Goal: Task Accomplishment & Management: Use online tool/utility

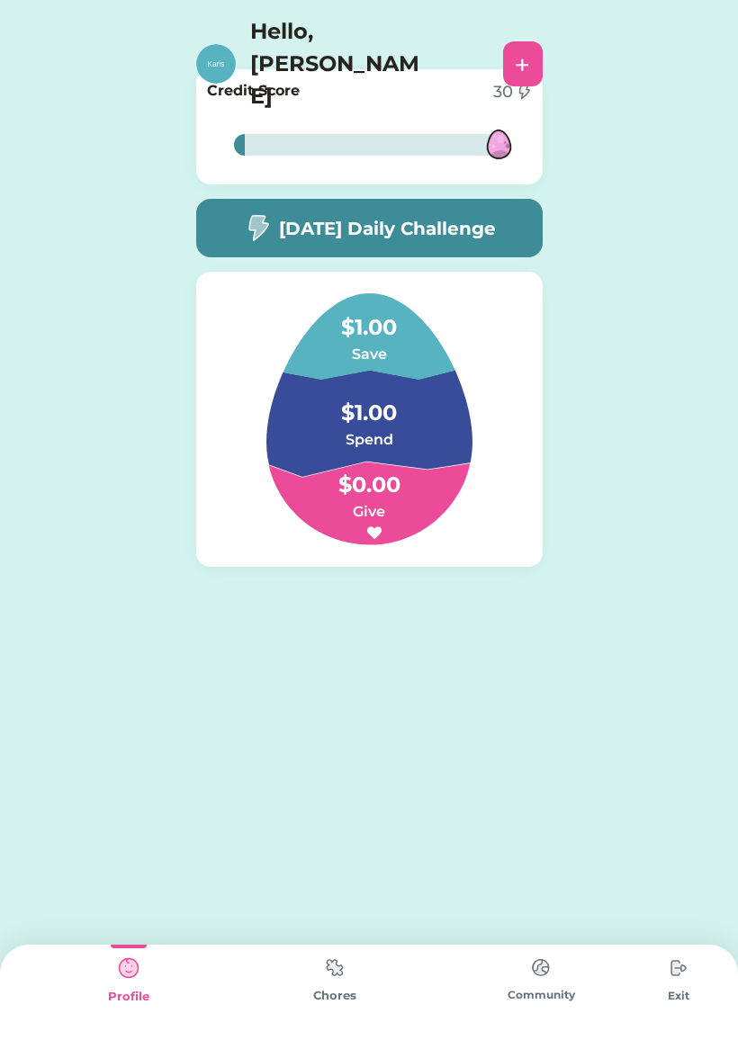
click at [319, 983] on img at bounding box center [335, 967] width 36 height 35
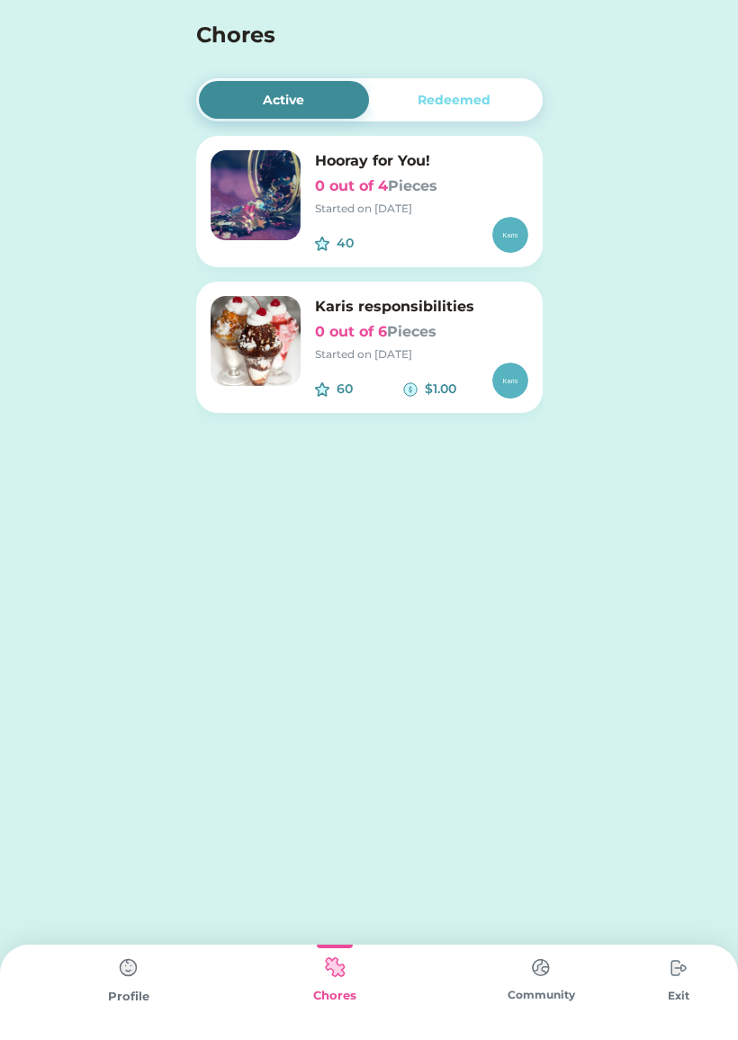
click at [414, 330] on font "Pieces" at bounding box center [411, 331] width 49 height 17
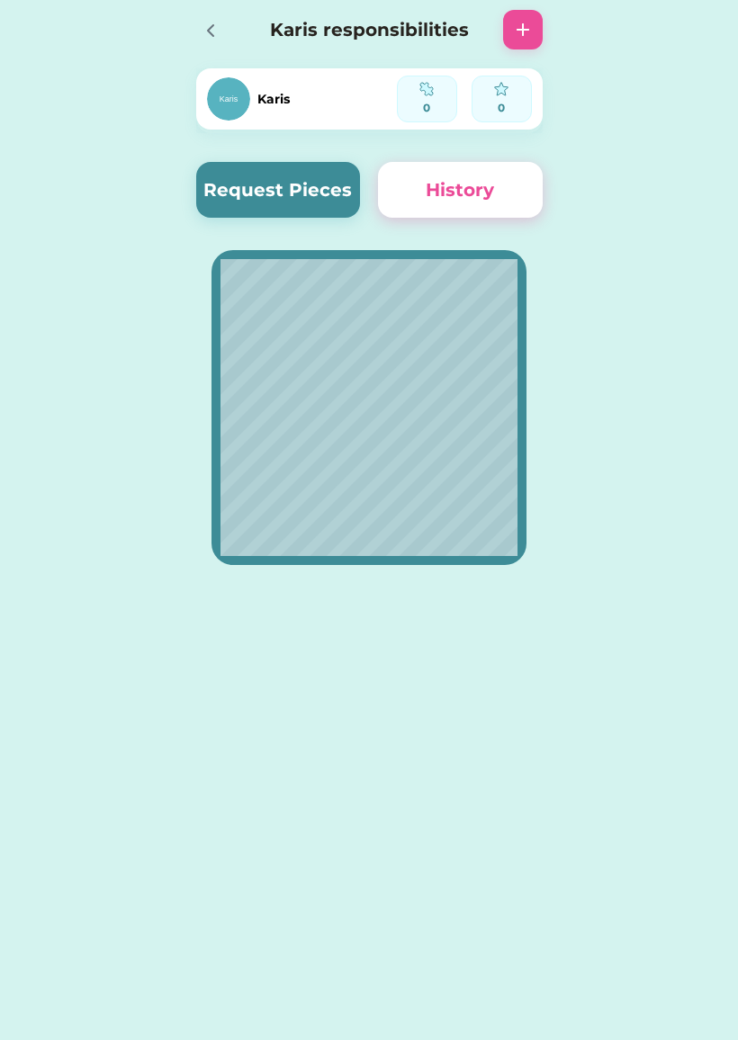
click at [292, 188] on button "Request Pieces" at bounding box center [278, 190] width 165 height 56
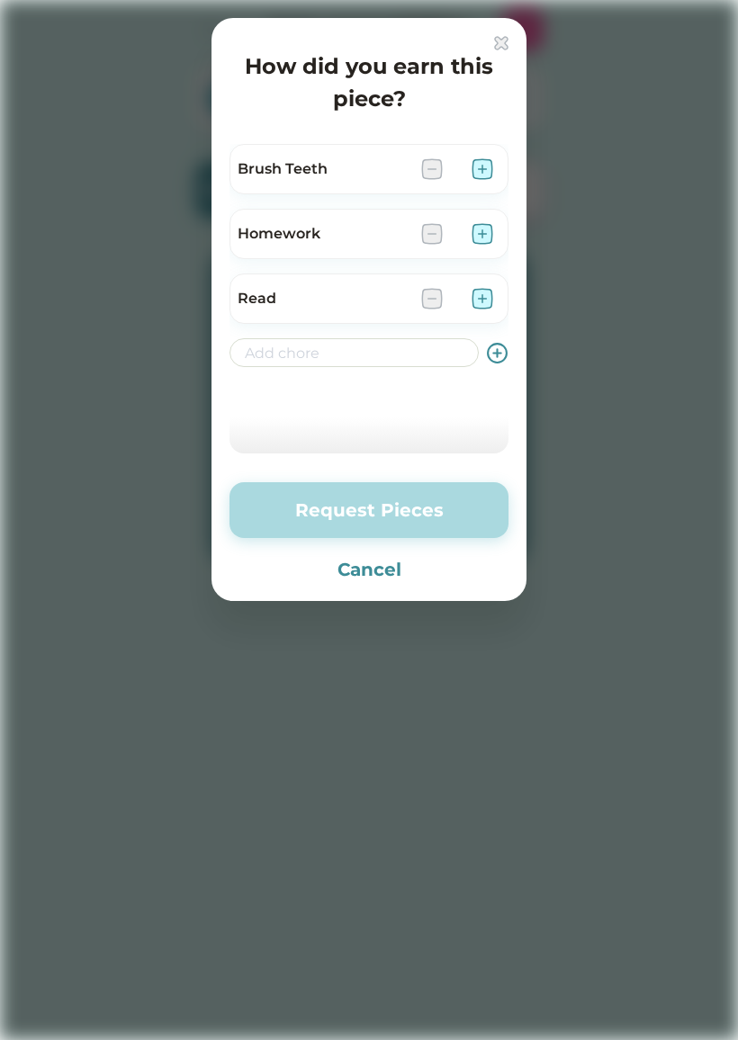
click at [433, 233] on img at bounding box center [432, 234] width 22 height 22
click at [427, 223] on img at bounding box center [432, 234] width 22 height 22
click at [435, 232] on img at bounding box center [432, 234] width 22 height 22
click at [434, 239] on img at bounding box center [432, 234] width 22 height 22
click at [436, 238] on img at bounding box center [432, 234] width 22 height 22
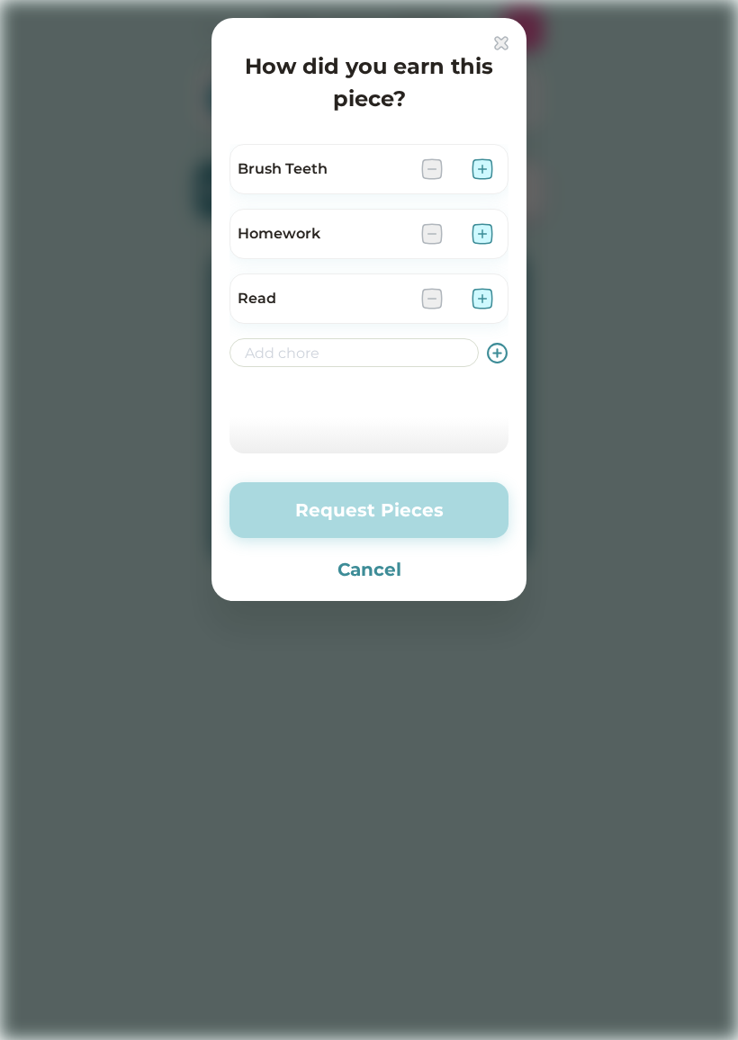
click at [416, 236] on div "Homework" at bounding box center [368, 234] width 279 height 50
click at [481, 224] on img at bounding box center [482, 234] width 22 height 22
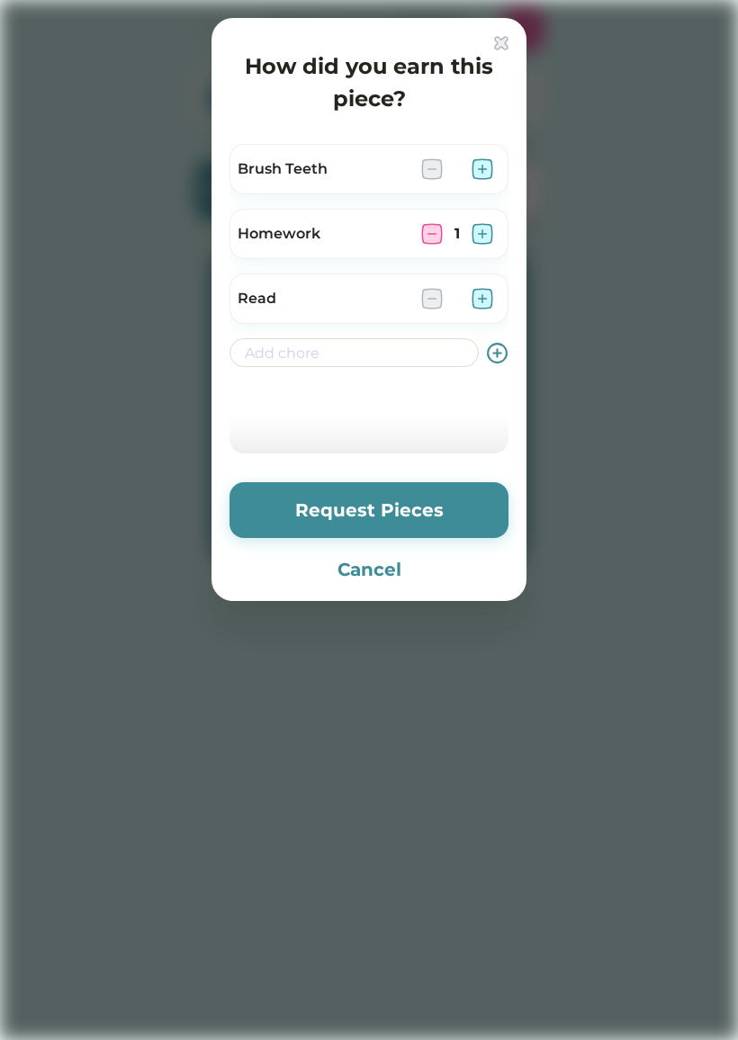
click at [425, 519] on button "Request Pieces" at bounding box center [368, 510] width 279 height 56
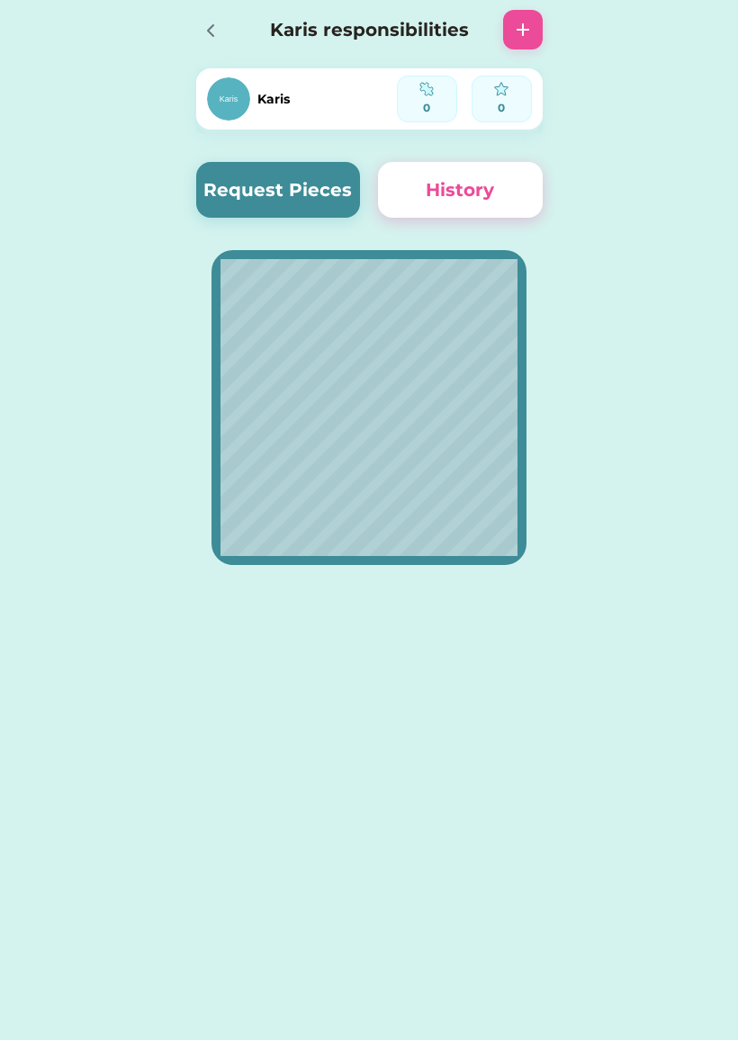
click at [469, 207] on button "History" at bounding box center [460, 190] width 165 height 56
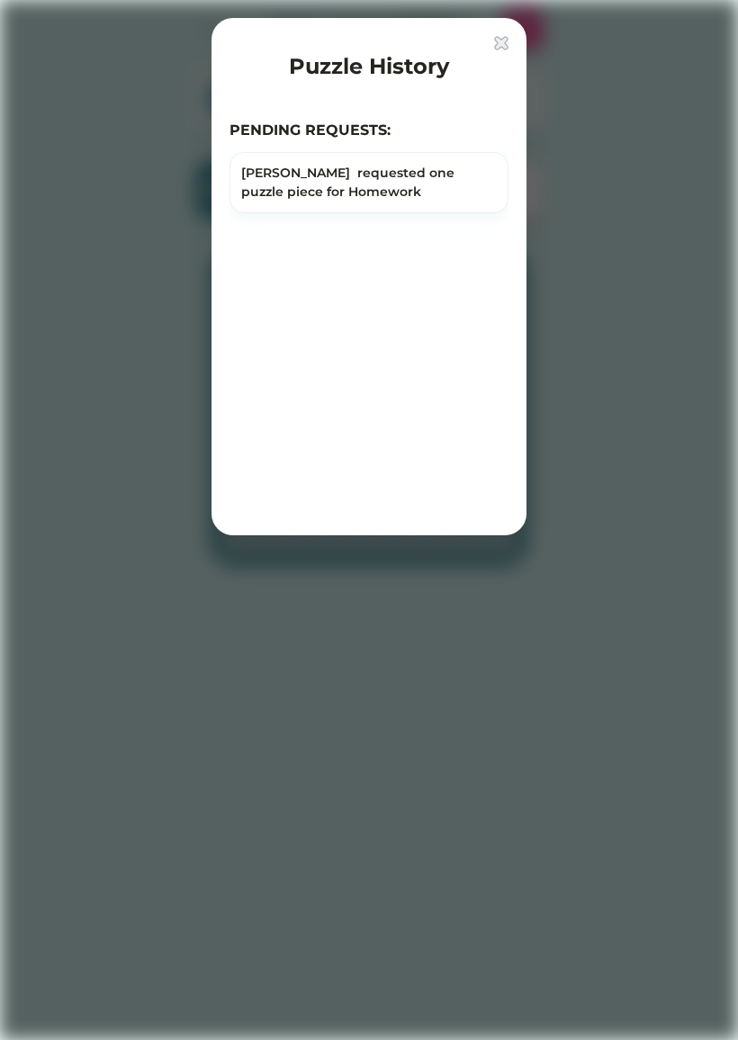
click at [503, 45] on img at bounding box center [501, 43] width 14 height 14
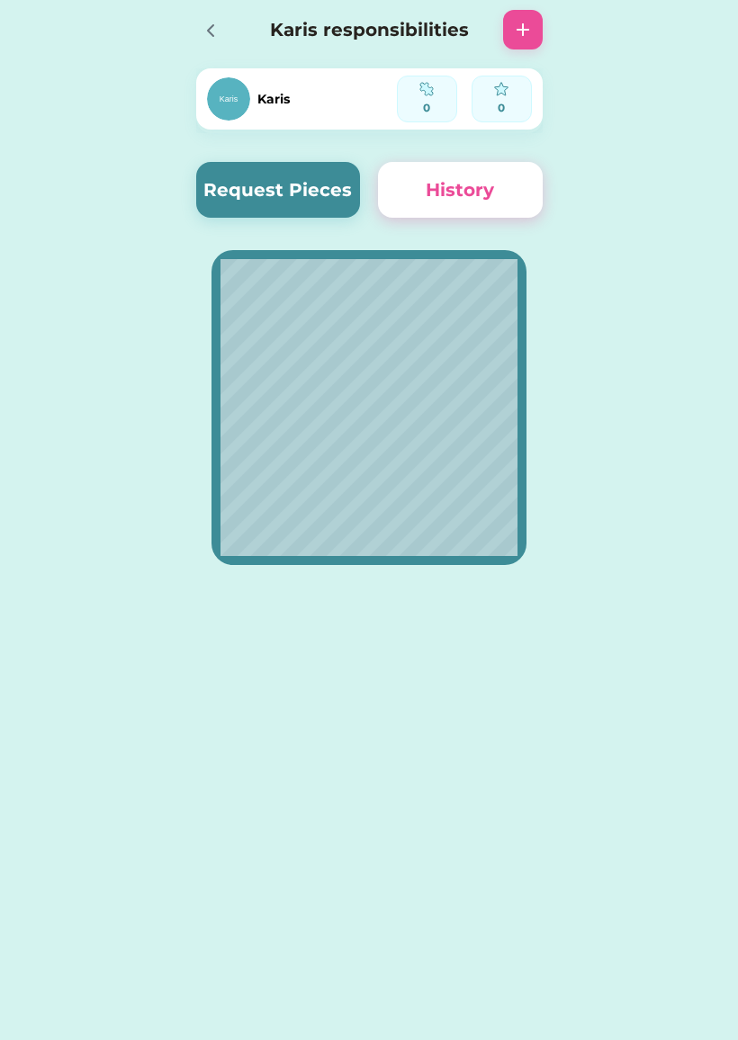
click at [320, 179] on button "Request Pieces" at bounding box center [278, 190] width 165 height 56
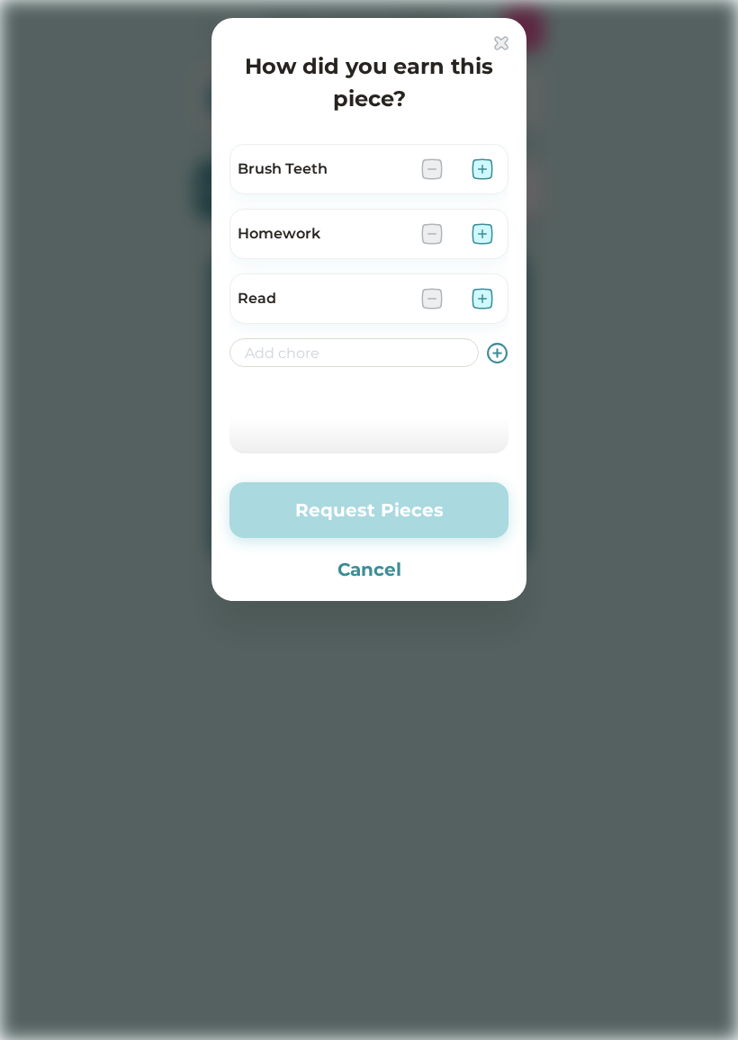
click at [440, 297] on img at bounding box center [432, 299] width 22 height 22
click at [427, 303] on img at bounding box center [432, 299] width 22 height 22
click at [485, 297] on img at bounding box center [482, 299] width 22 height 22
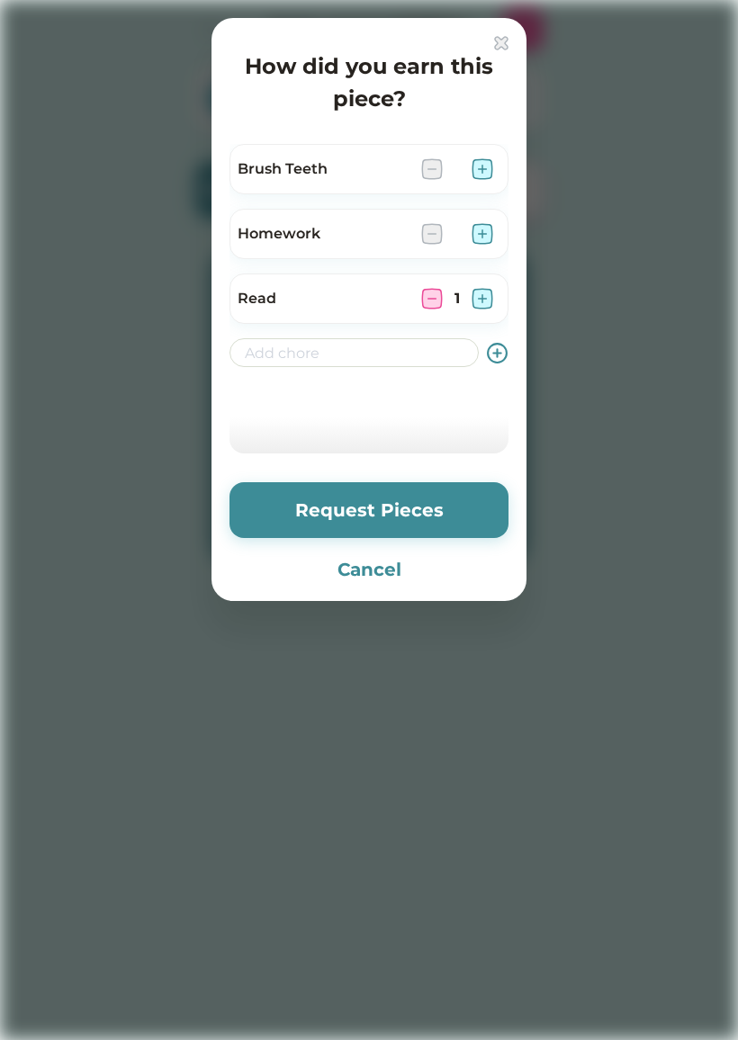
click at [424, 511] on button "Request Pieces" at bounding box center [368, 510] width 279 height 56
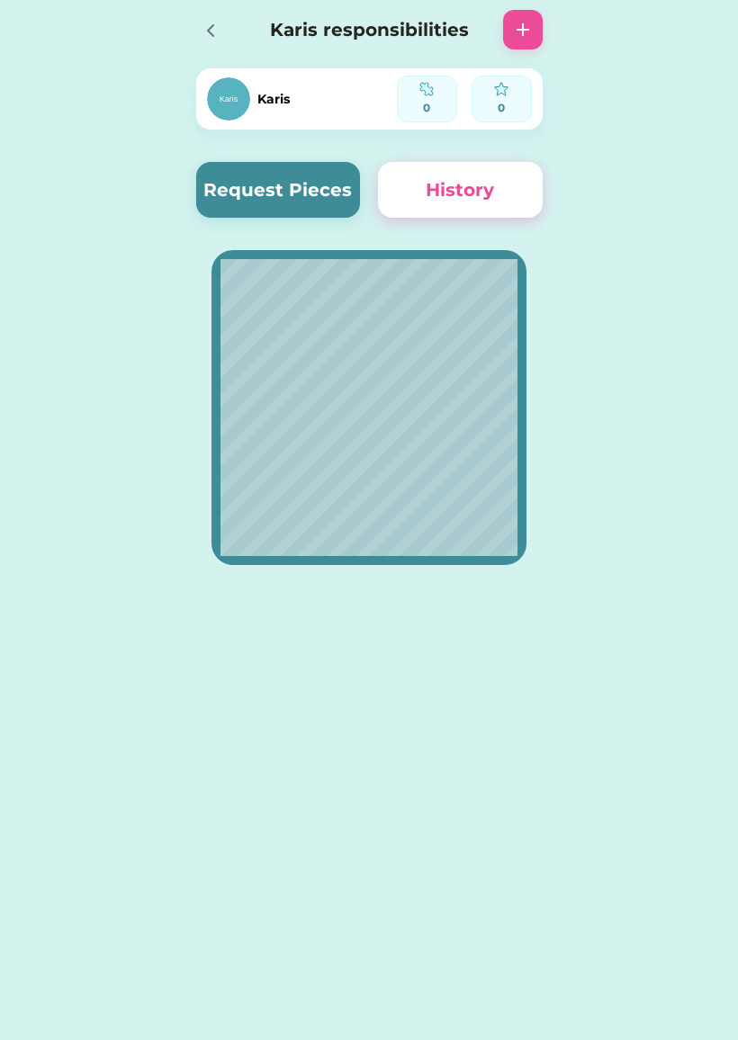
click at [494, 194] on button "History" at bounding box center [460, 190] width 165 height 56
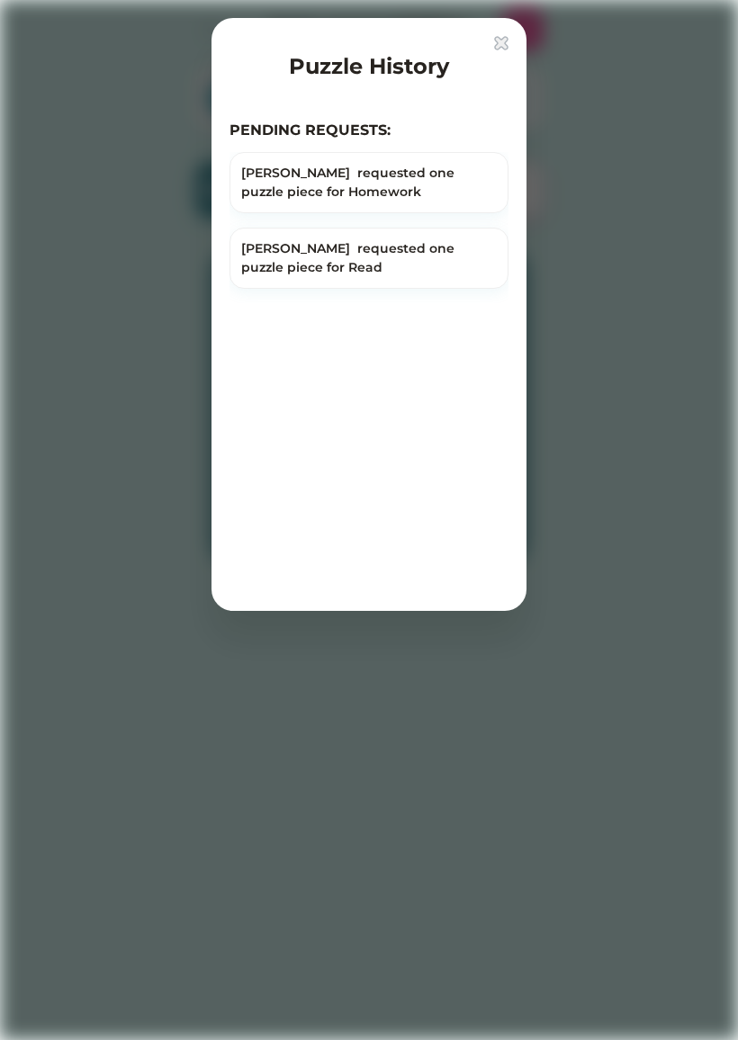
click at [507, 46] on img at bounding box center [501, 43] width 14 height 14
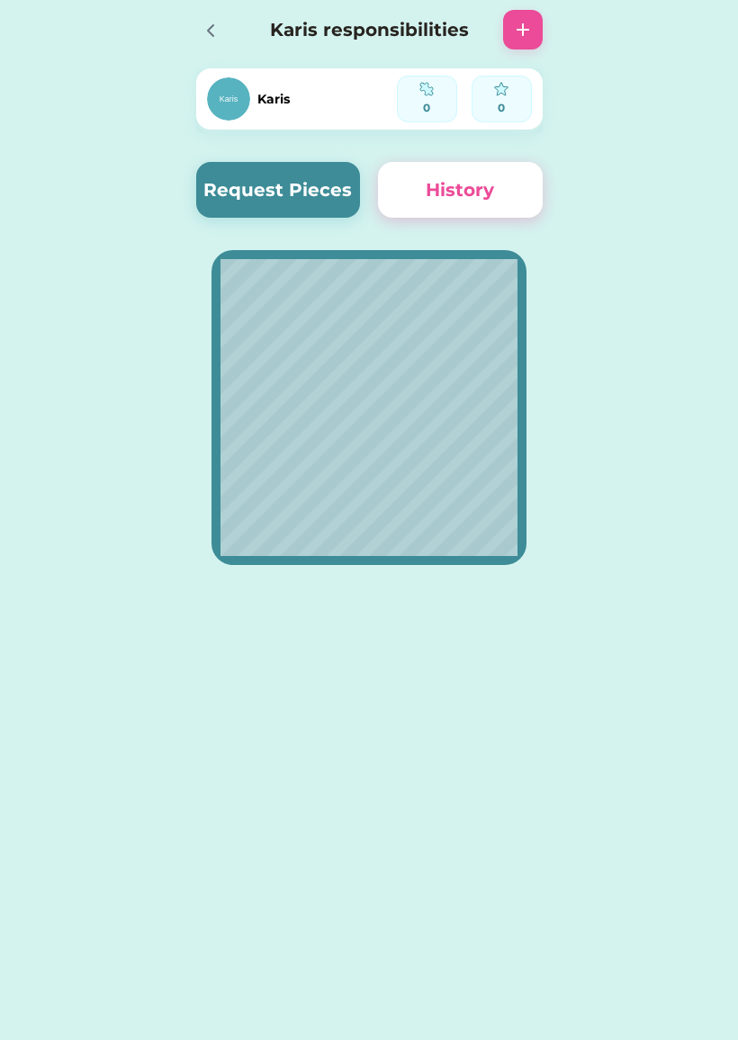
click at [525, 36] on img at bounding box center [523, 30] width 22 height 22
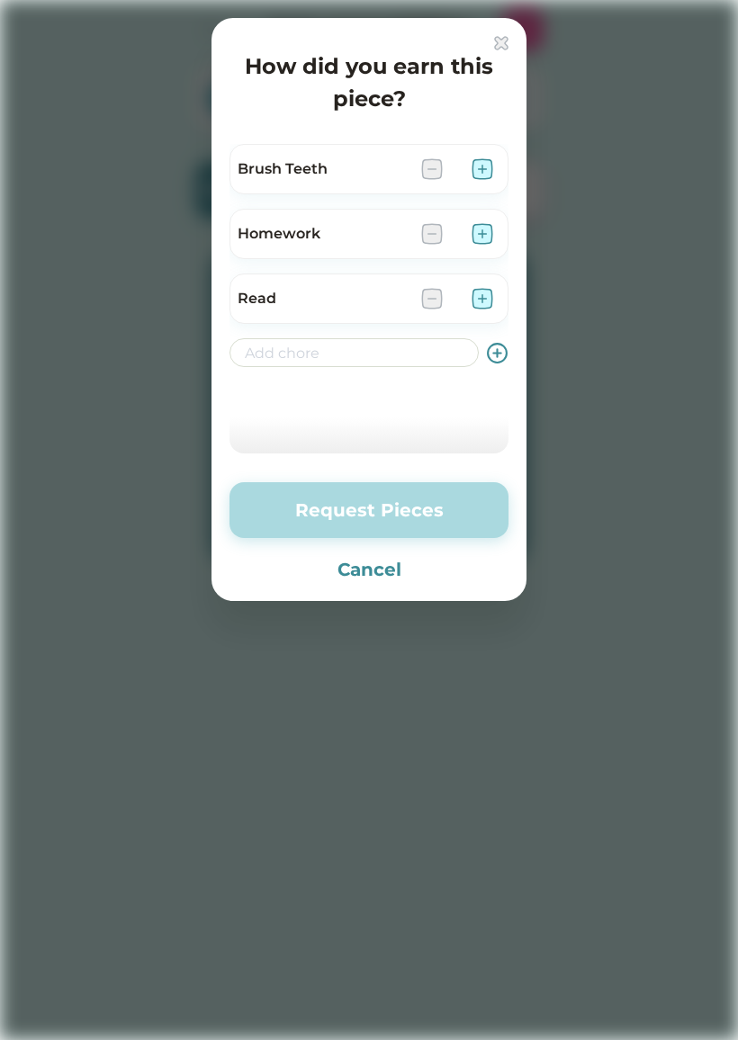
click at [505, 36] on img at bounding box center [501, 43] width 14 height 14
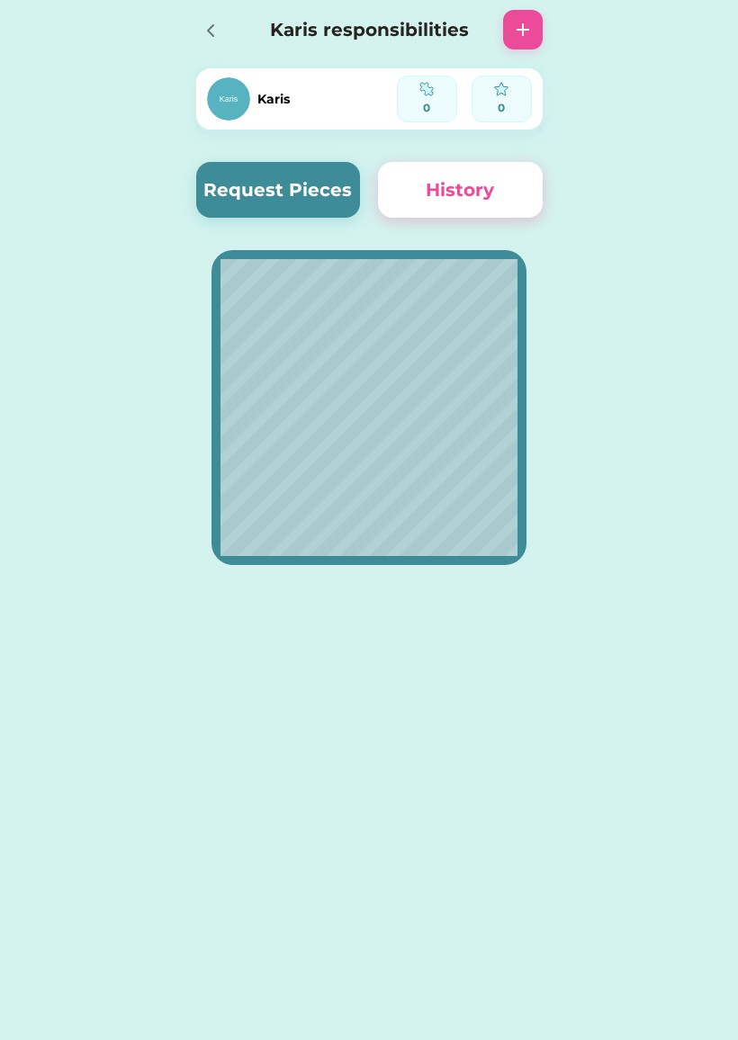
click at [521, 19] on img at bounding box center [523, 30] width 22 height 22
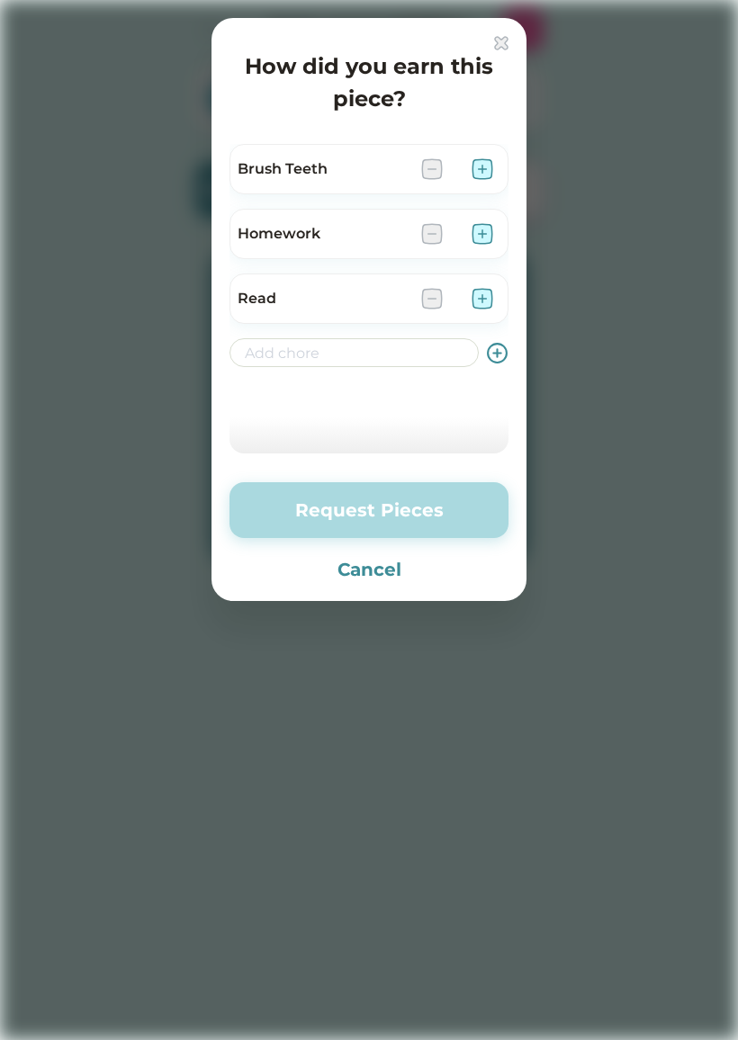
click at [488, 34] on div "How did you earn this piece? Brush Teeth Homework Read Request Pieces Cancel" at bounding box center [368, 309] width 315 height 583
click at [506, 37] on img at bounding box center [501, 43] width 14 height 14
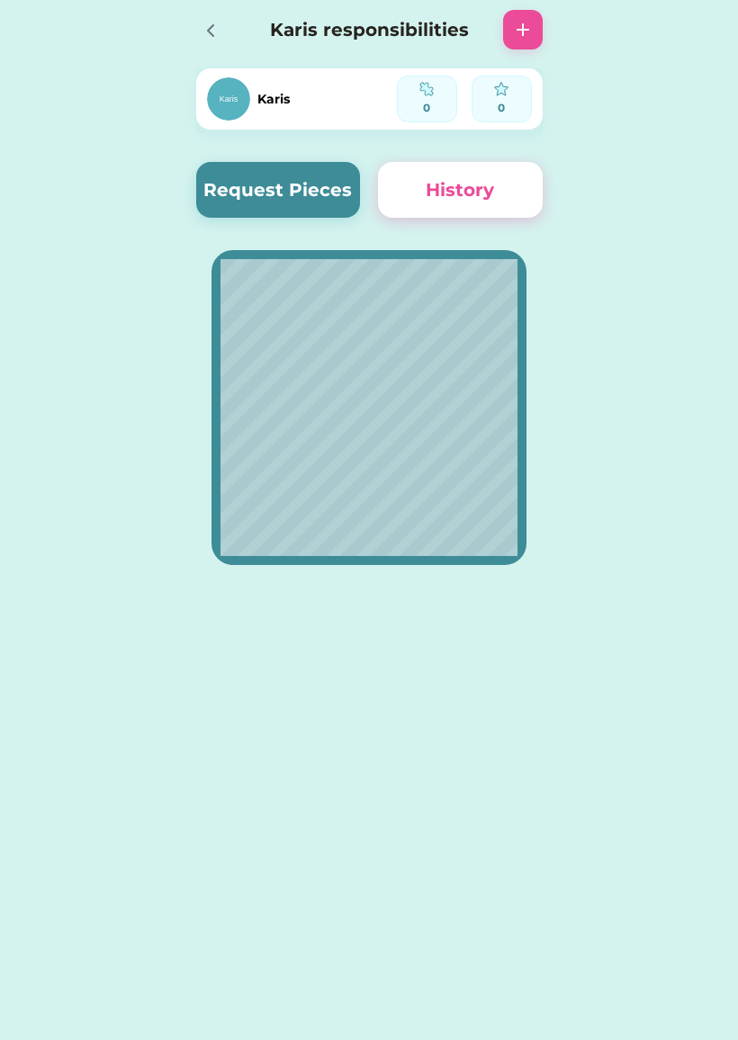
click at [213, 35] on icon at bounding box center [211, 31] width 22 height 22
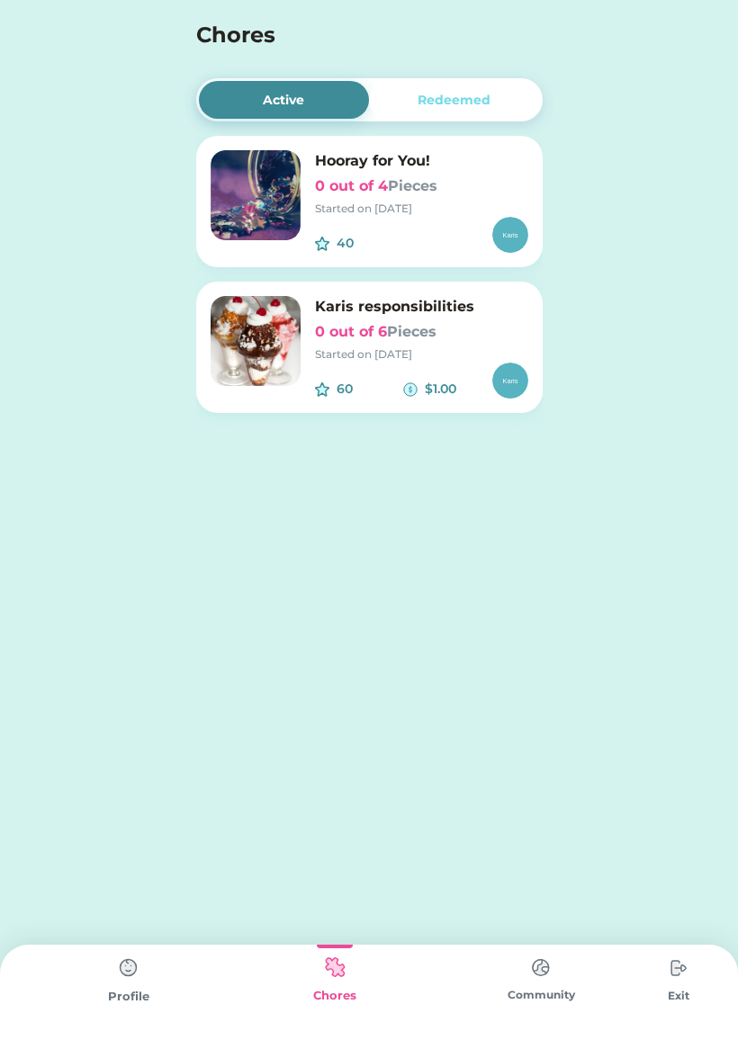
click at [451, 183] on h6 "0 out of 4 Pieces" at bounding box center [421, 186] width 213 height 22
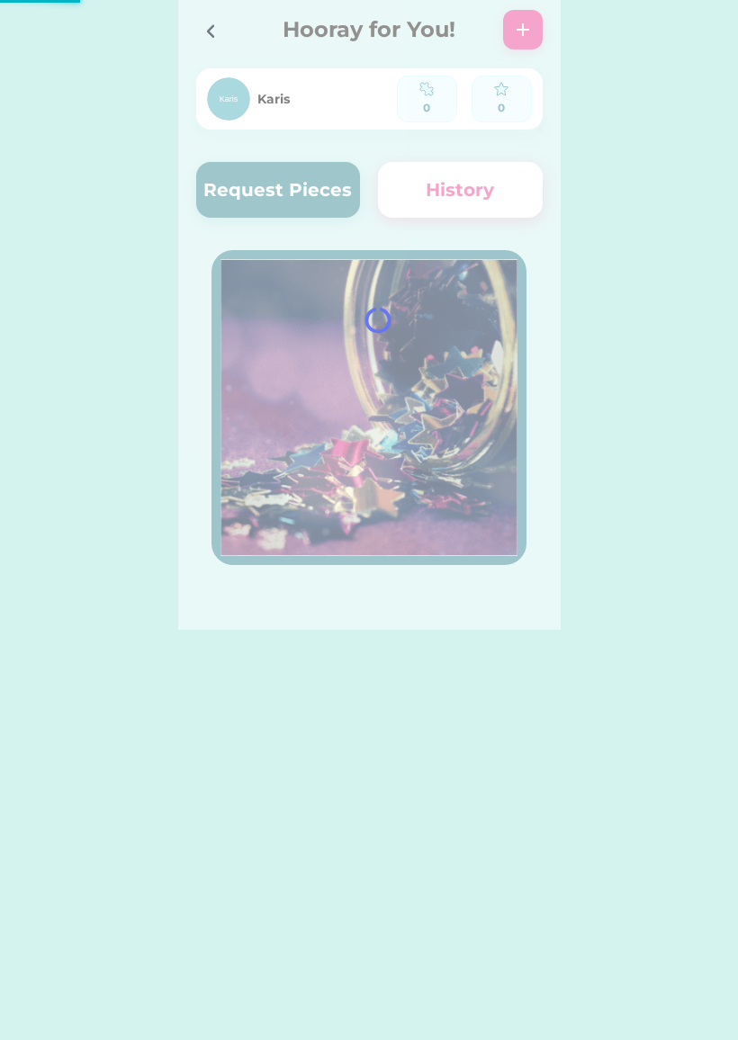
click at [310, 194] on div at bounding box center [369, 315] width 382 height 630
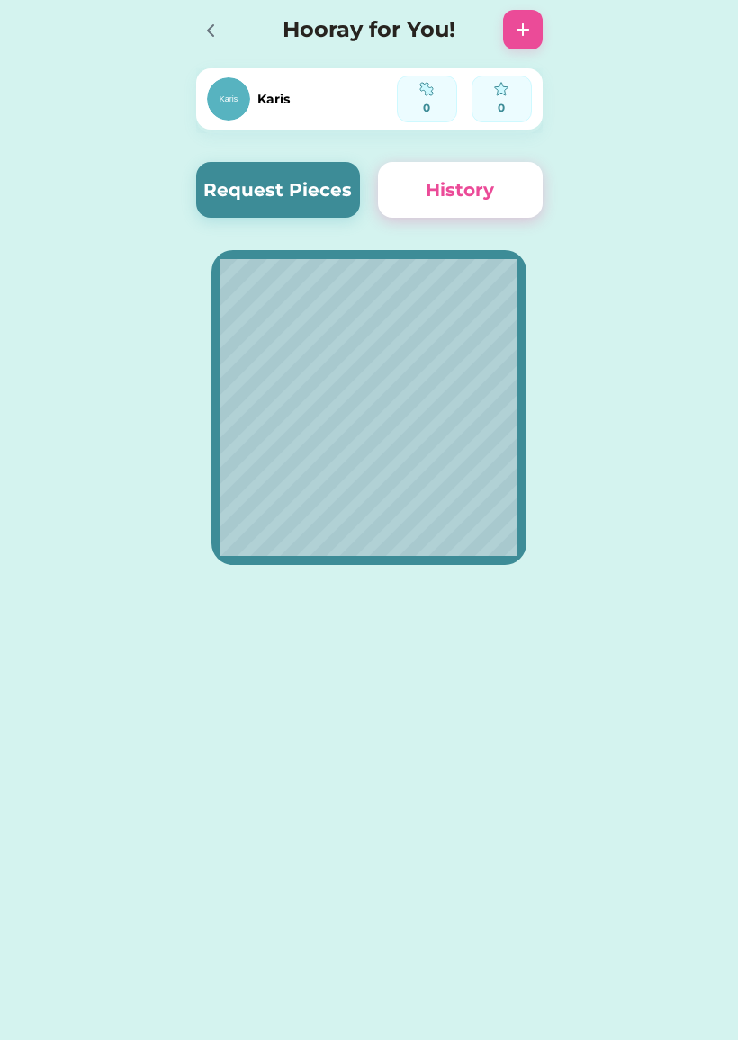
click at [307, 199] on button "Request Pieces" at bounding box center [278, 190] width 165 height 56
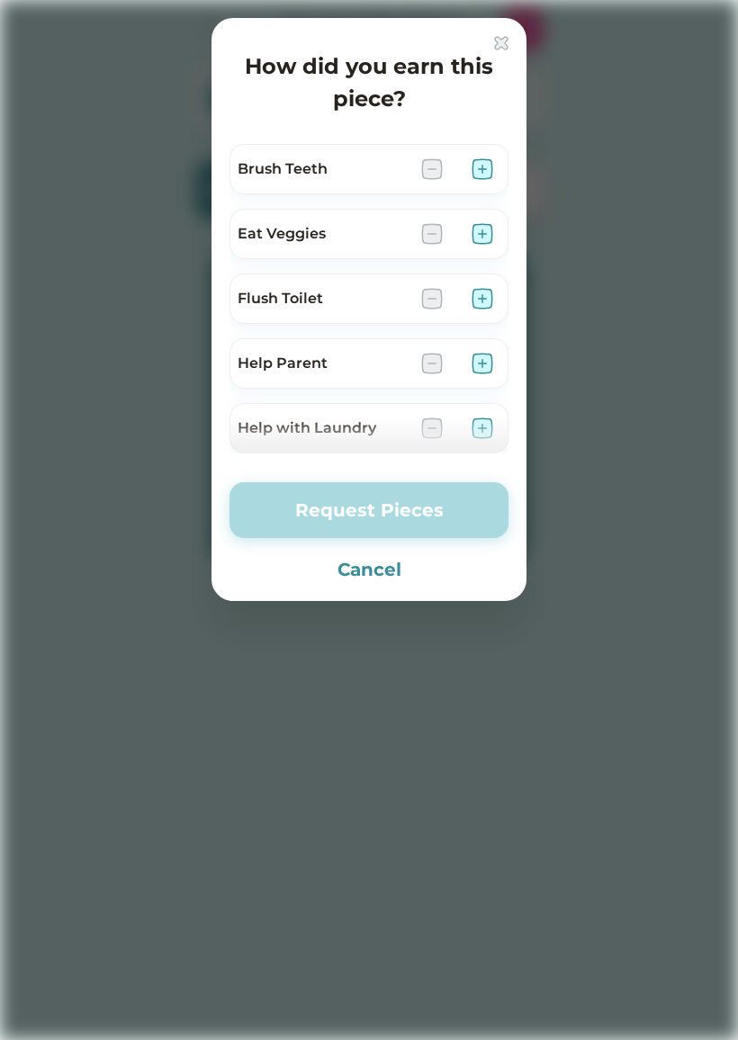
click at [511, 31] on div "How did you earn this piece? Brush Teeth Eat Veggies Flush Toilet Help Parent H…" at bounding box center [368, 309] width 315 height 583
click at [510, 36] on div "How did you earn this piece? Brush Teeth Eat Veggies Flush Toilet Help Parent H…" at bounding box center [368, 309] width 315 height 583
click at [495, 49] on img at bounding box center [501, 43] width 14 height 14
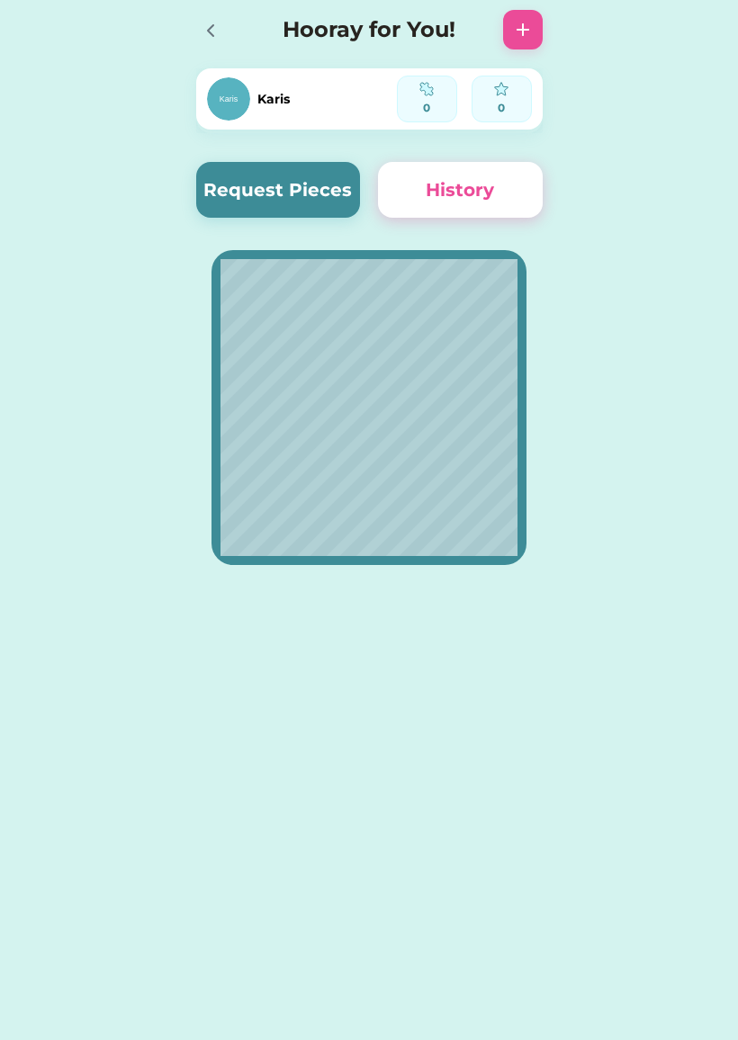
click at [192, 32] on div "Hooray for You!" at bounding box center [369, 30] width 382 height 58
click at [220, 37] on icon at bounding box center [211, 31] width 22 height 22
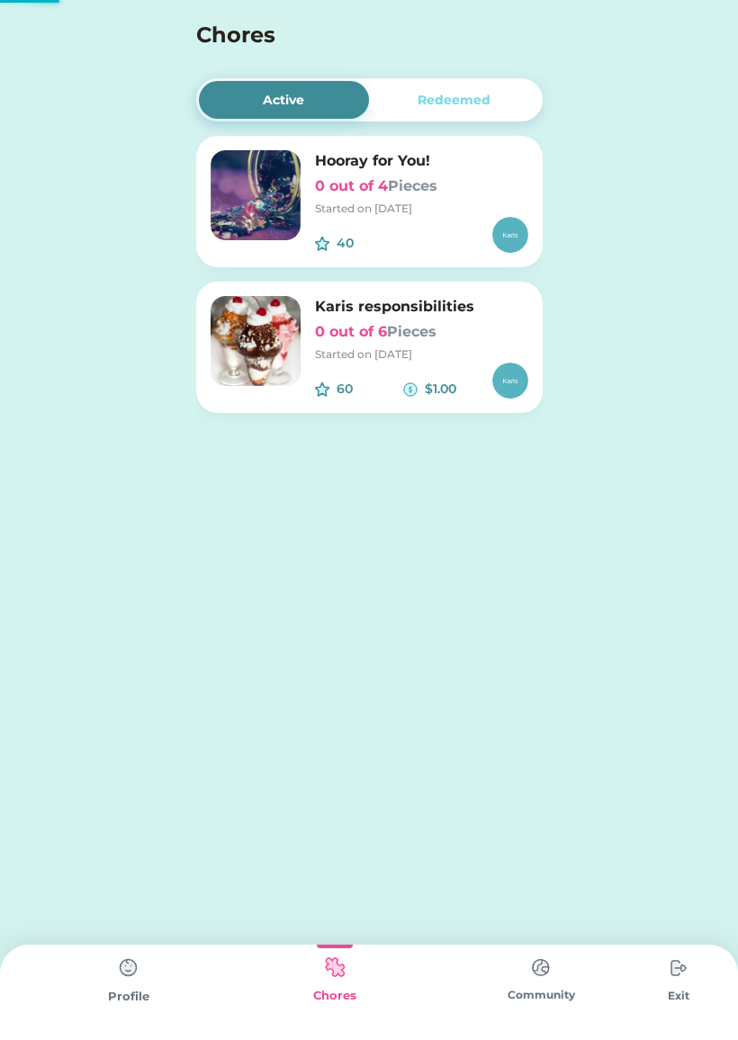
click at [202, 26] on h4 "Chores" at bounding box center [345, 35] width 298 height 32
click at [159, 982] on div "Profile" at bounding box center [128, 992] width 206 height 95
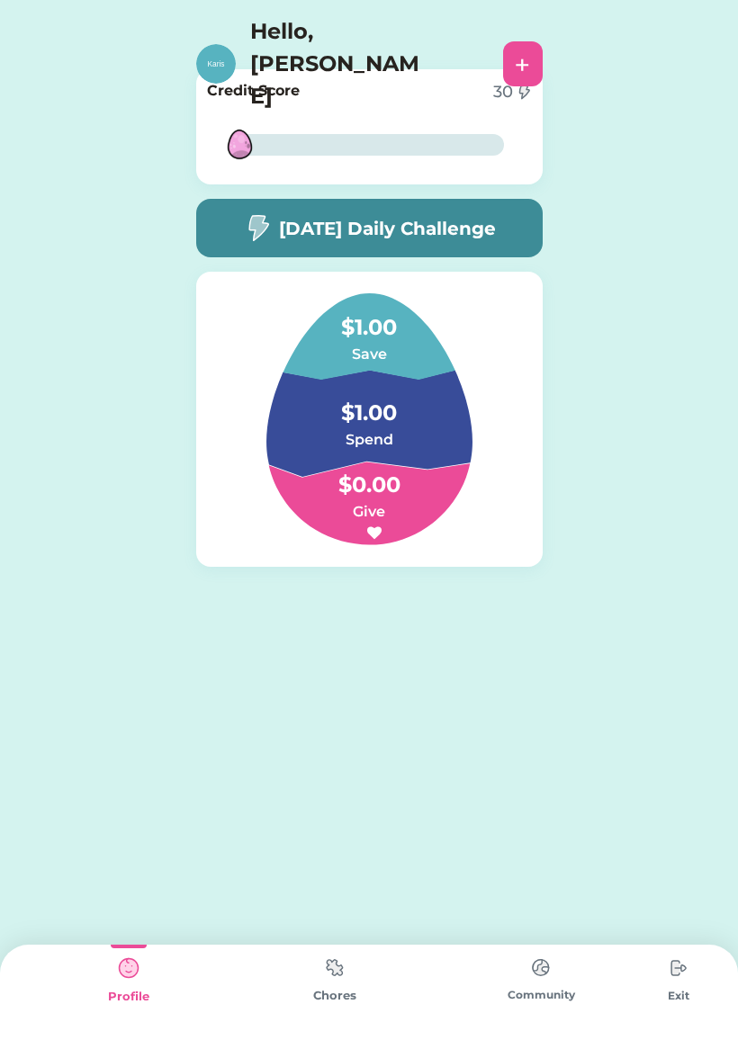
click at [116, 979] on img at bounding box center [129, 968] width 36 height 36
click at [355, 352] on h6 "Save" at bounding box center [369, 355] width 180 height 22
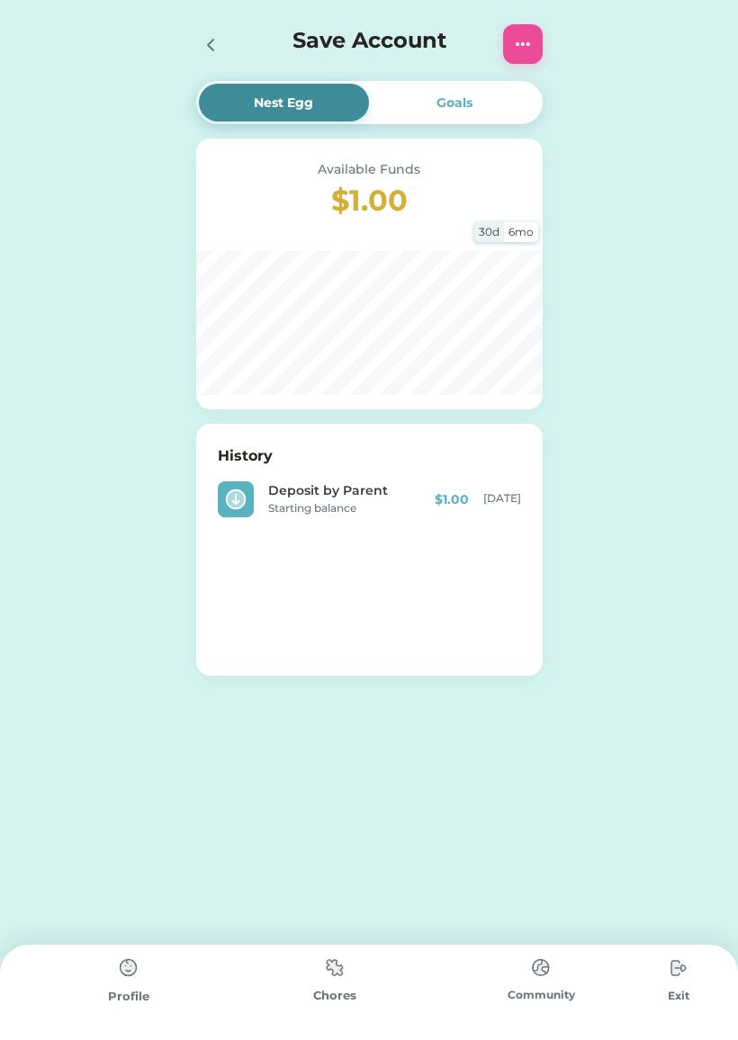
click at [211, 50] on icon at bounding box center [211, 45] width 22 height 22
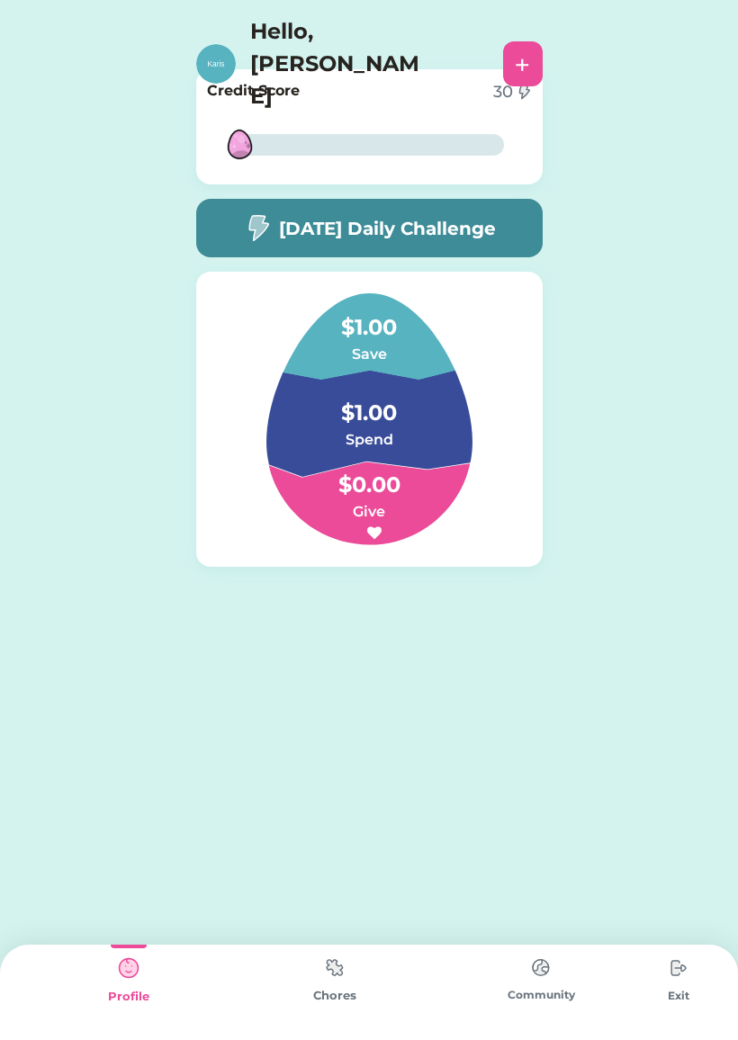
click at [503, 13] on div "Hello, [PERSON_NAME] +" at bounding box center [369, 60] width 738 height 120
click at [515, 50] on div "+" at bounding box center [522, 63] width 15 height 27
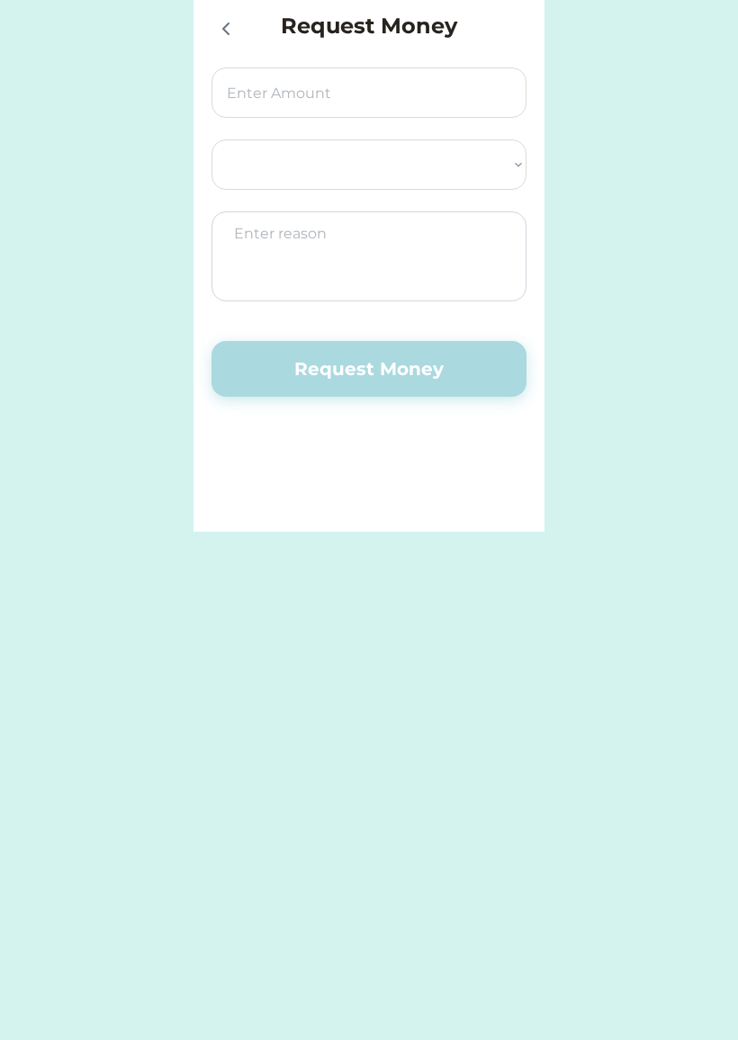
select select ""PLACEHOLDER_1427118222253""
click at [286, 76] on input "input" at bounding box center [368, 92] width 315 height 50
click at [220, 13] on div at bounding box center [229, 28] width 36 height 36
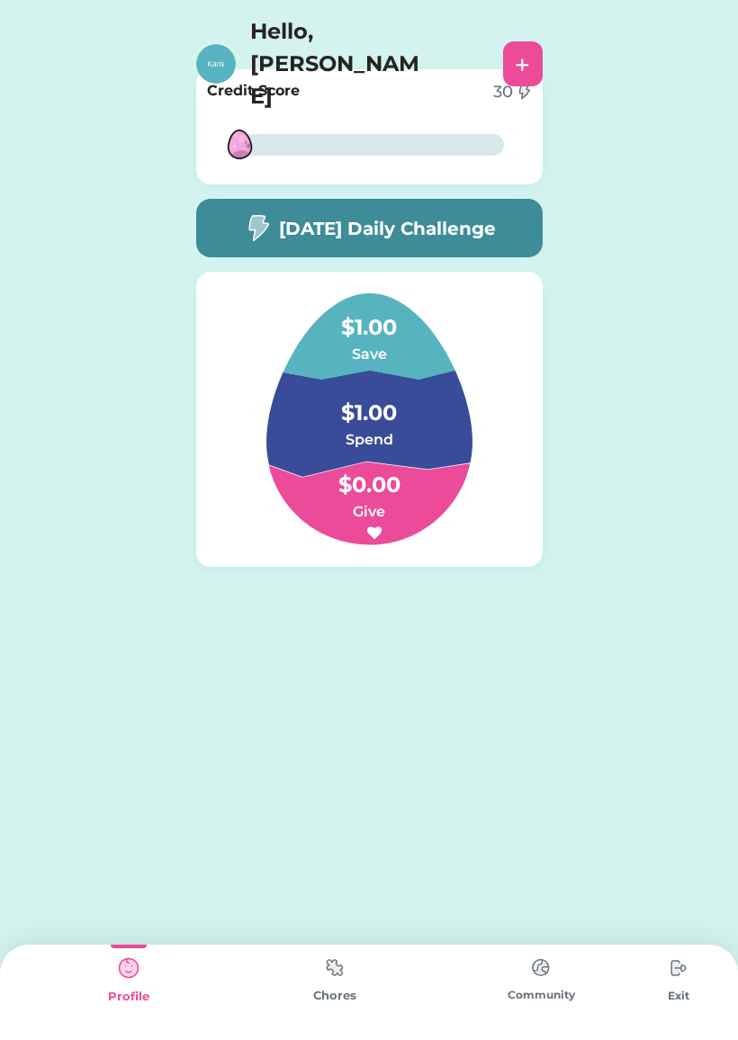
click at [216, 44] on img at bounding box center [216, 64] width 40 height 40
click at [492, 228] on h5 "[DATE] Daily Challenge" at bounding box center [387, 228] width 217 height 27
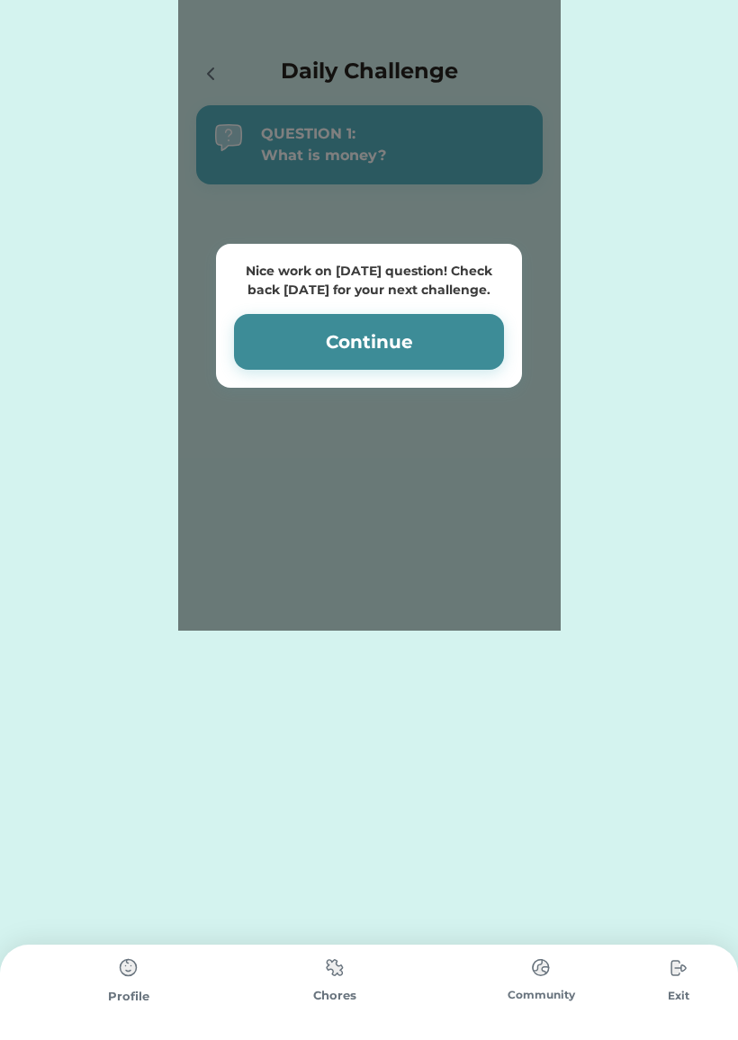
click at [419, 333] on button "Continue" at bounding box center [369, 342] width 270 height 56
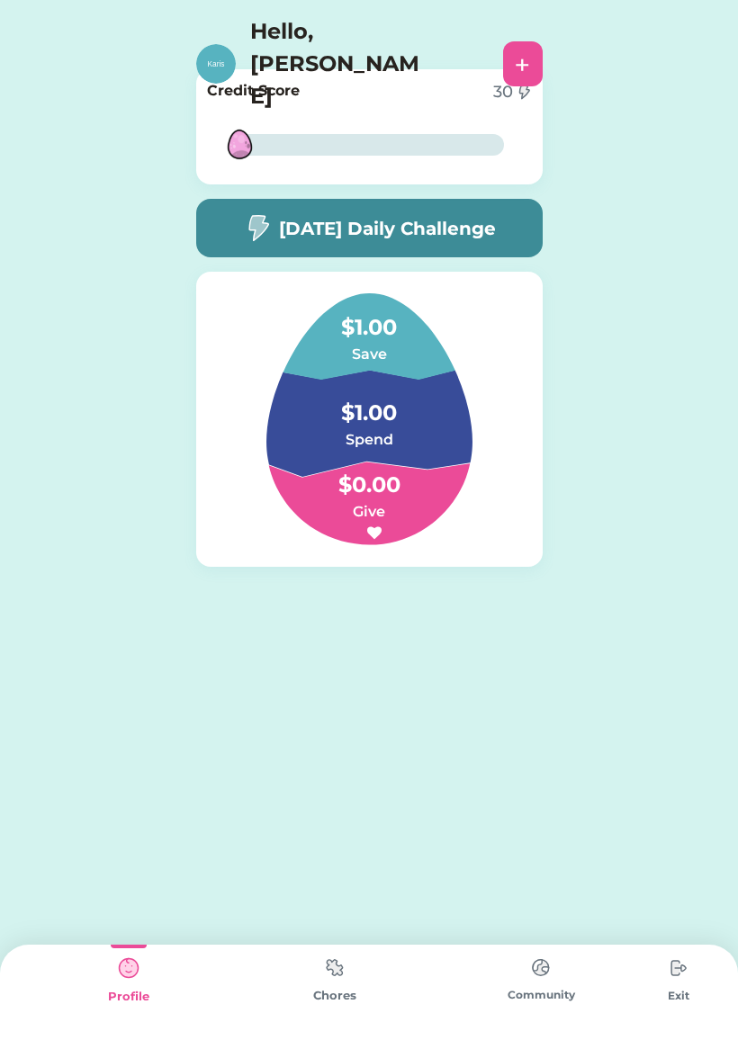
click at [351, 970] on img at bounding box center [335, 967] width 36 height 35
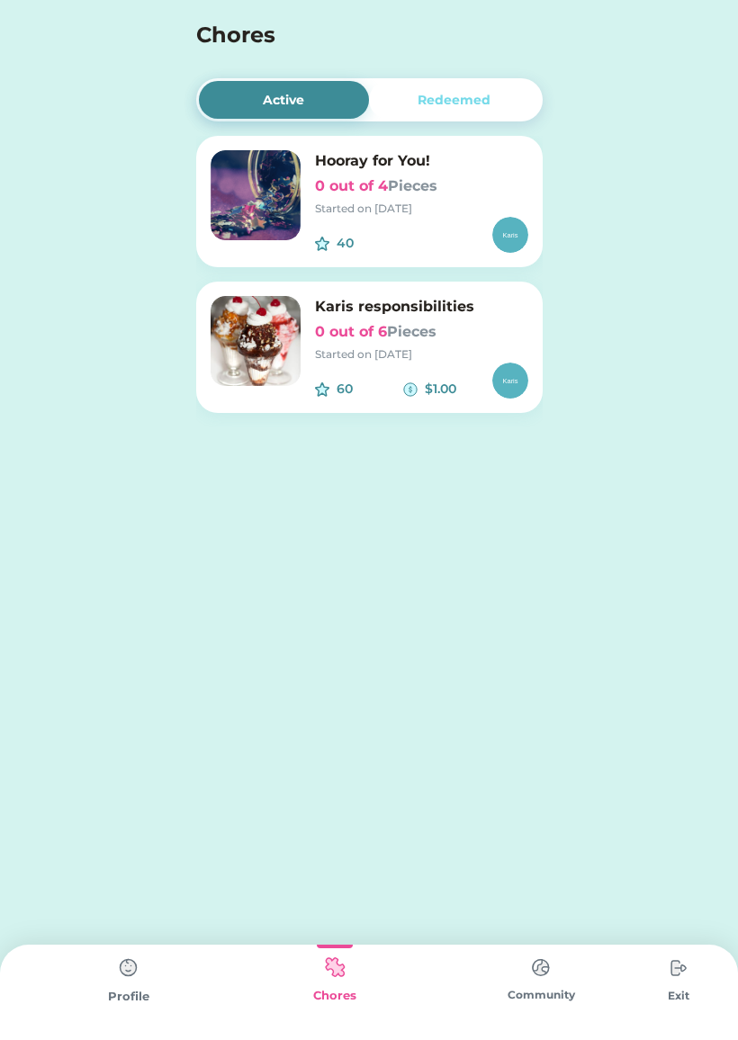
click at [390, 358] on div "Started on [DATE]" at bounding box center [421, 354] width 213 height 16
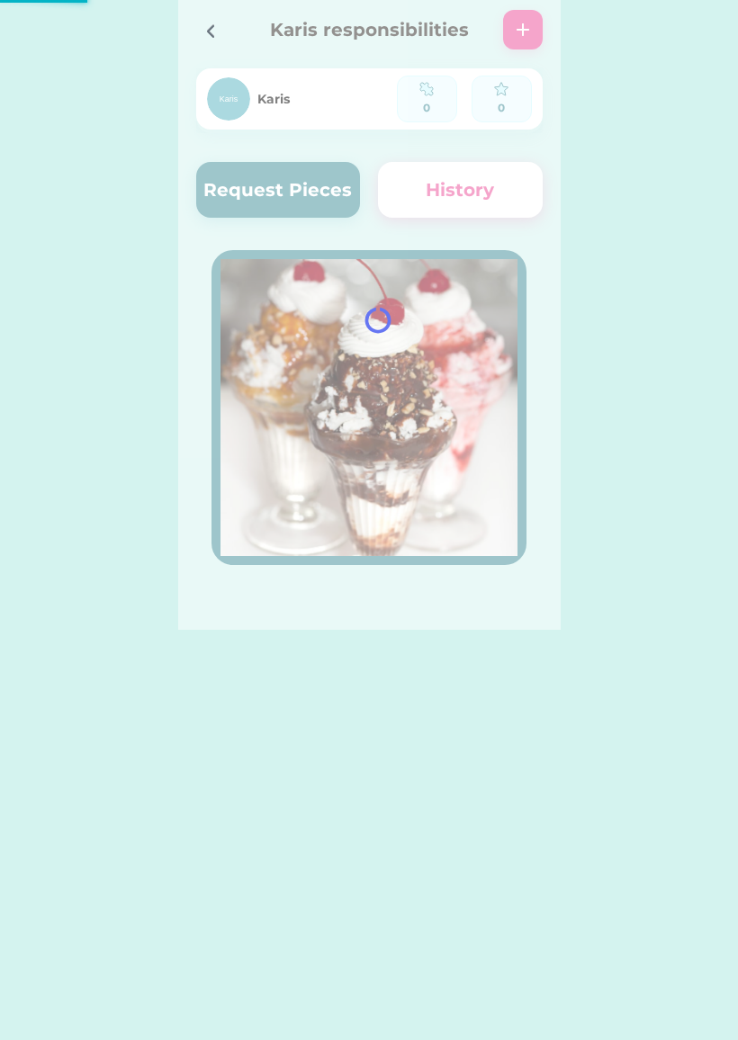
click at [310, 200] on div at bounding box center [369, 315] width 382 height 630
click at [318, 184] on div at bounding box center [369, 315] width 382 height 630
click at [322, 182] on div at bounding box center [369, 315] width 382 height 630
click at [316, 179] on button "Request Pieces" at bounding box center [278, 190] width 165 height 56
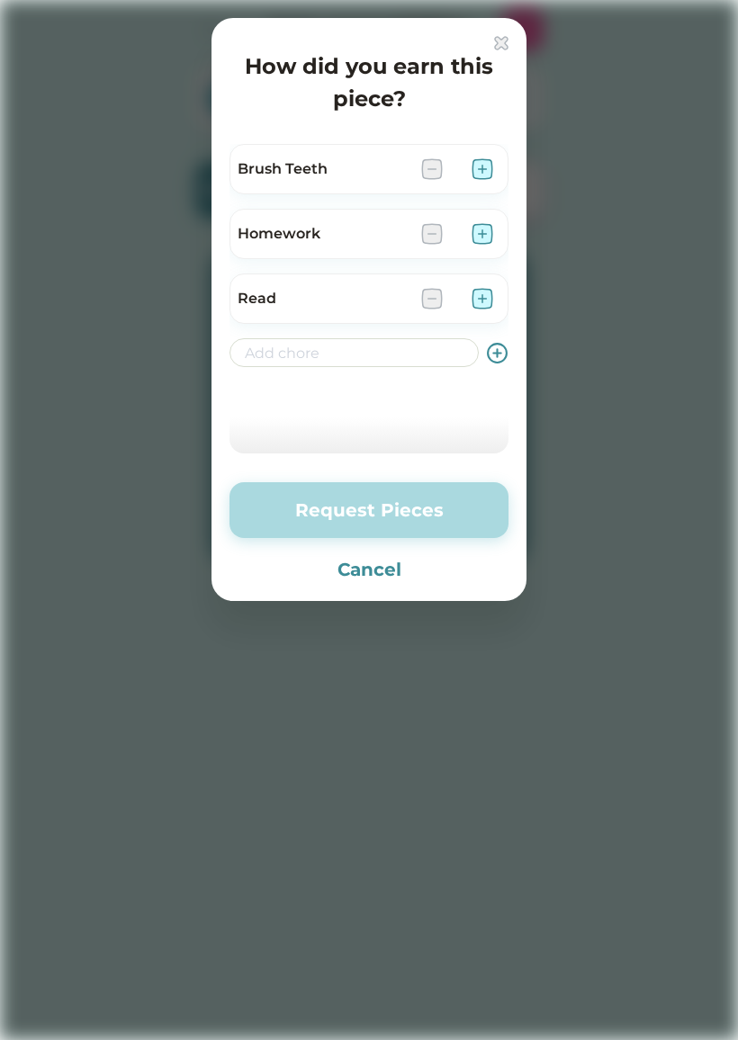
click at [507, 49] on img at bounding box center [501, 43] width 14 height 14
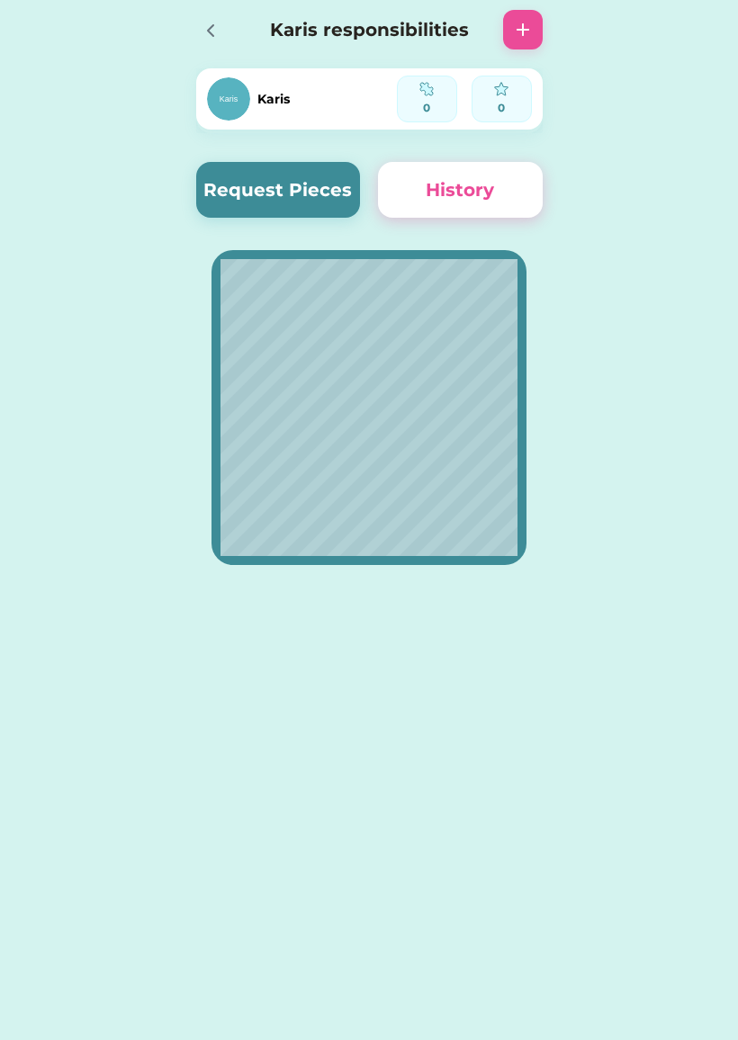
click at [245, 193] on button "Request Pieces" at bounding box center [278, 190] width 165 height 56
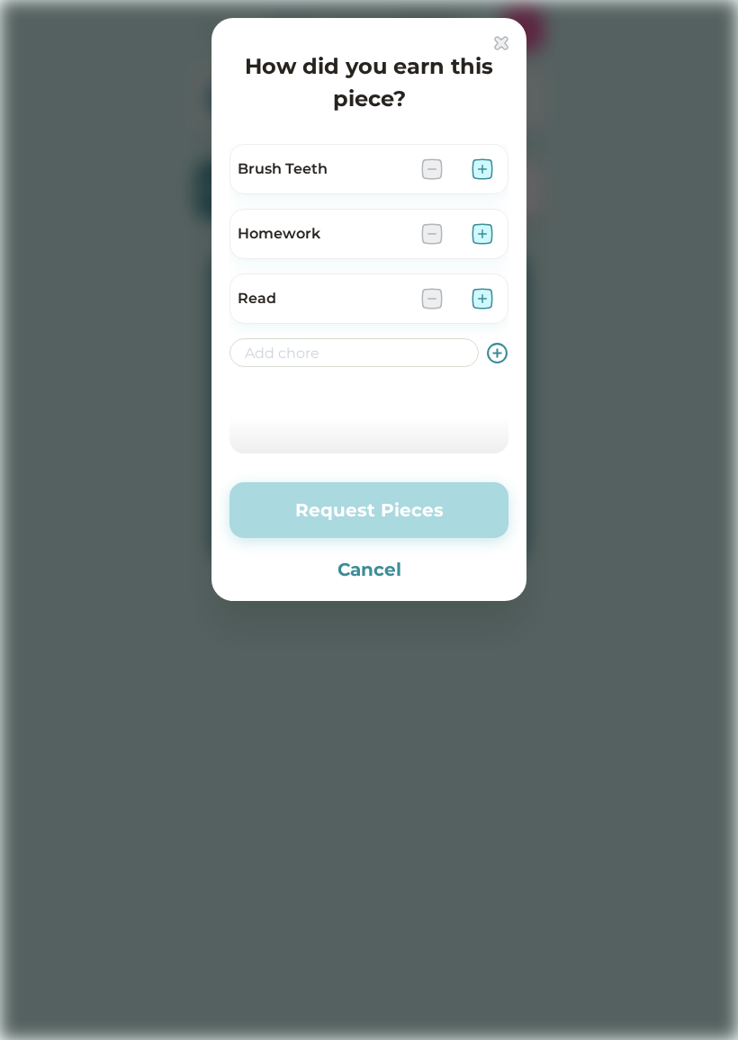
click at [101, 157] on div at bounding box center [369, 520] width 738 height 1040
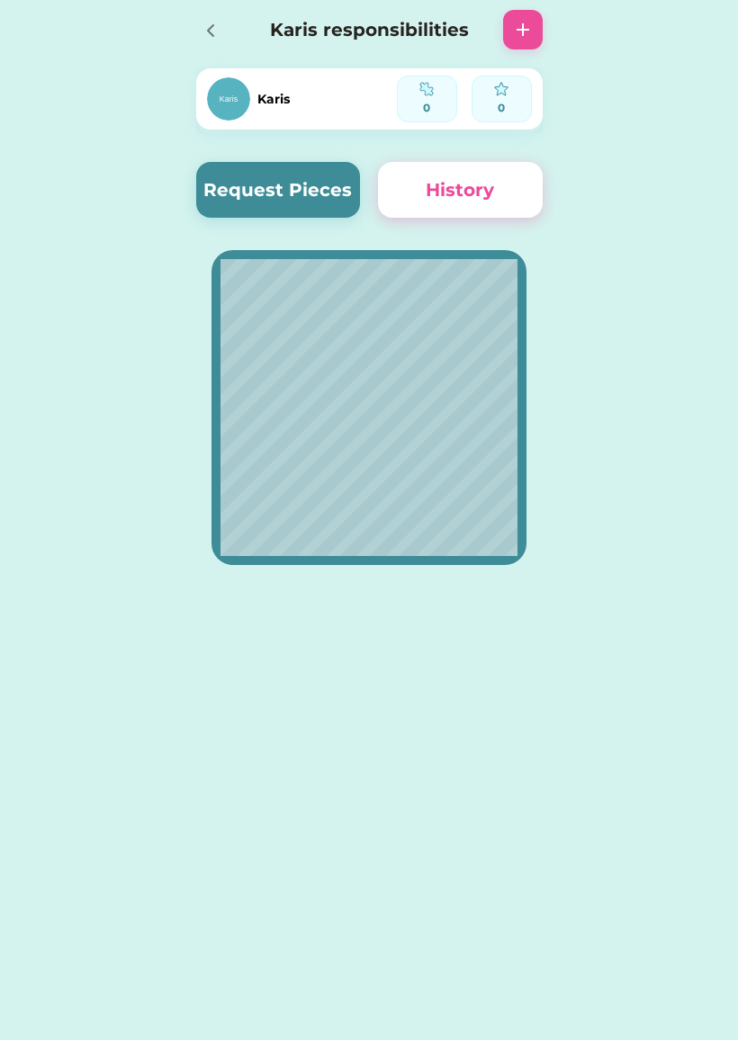
click at [230, 29] on div at bounding box center [216, 30] width 40 height 40
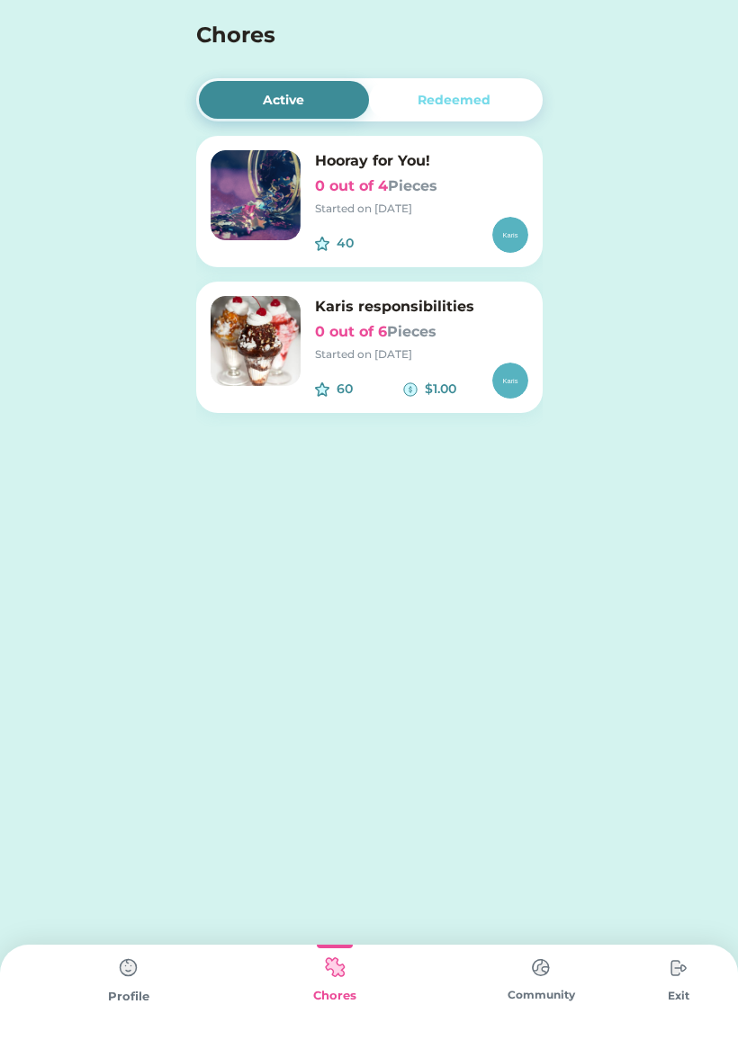
click at [239, 198] on img at bounding box center [256, 195] width 90 height 90
click at [547, 967] on img at bounding box center [541, 967] width 36 height 35
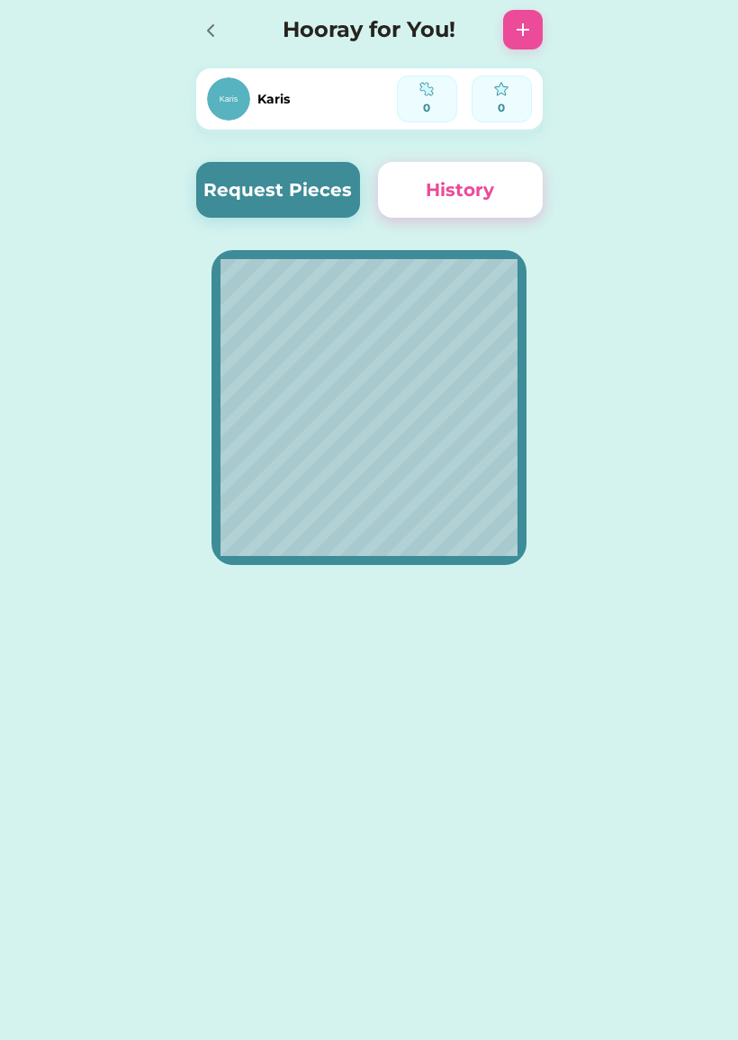
click at [196, 1] on div "Hooray for You!" at bounding box center [369, 30] width 382 height 58
click at [210, 11] on div at bounding box center [216, 30] width 40 height 40
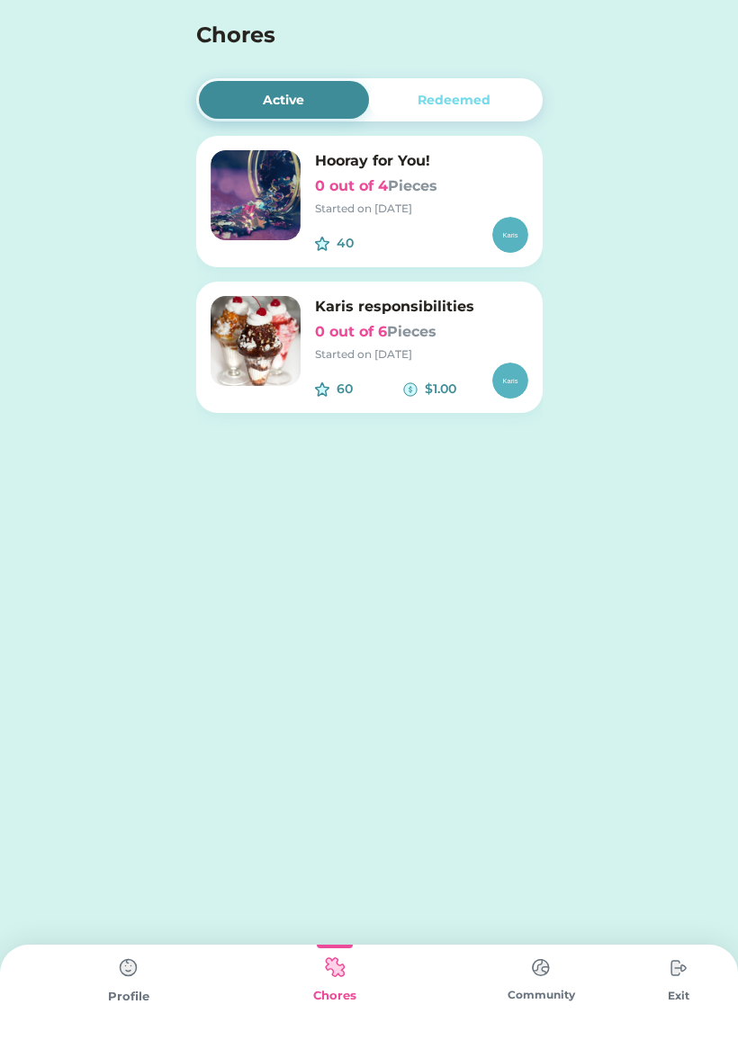
click at [531, 975] on img at bounding box center [541, 967] width 36 height 35
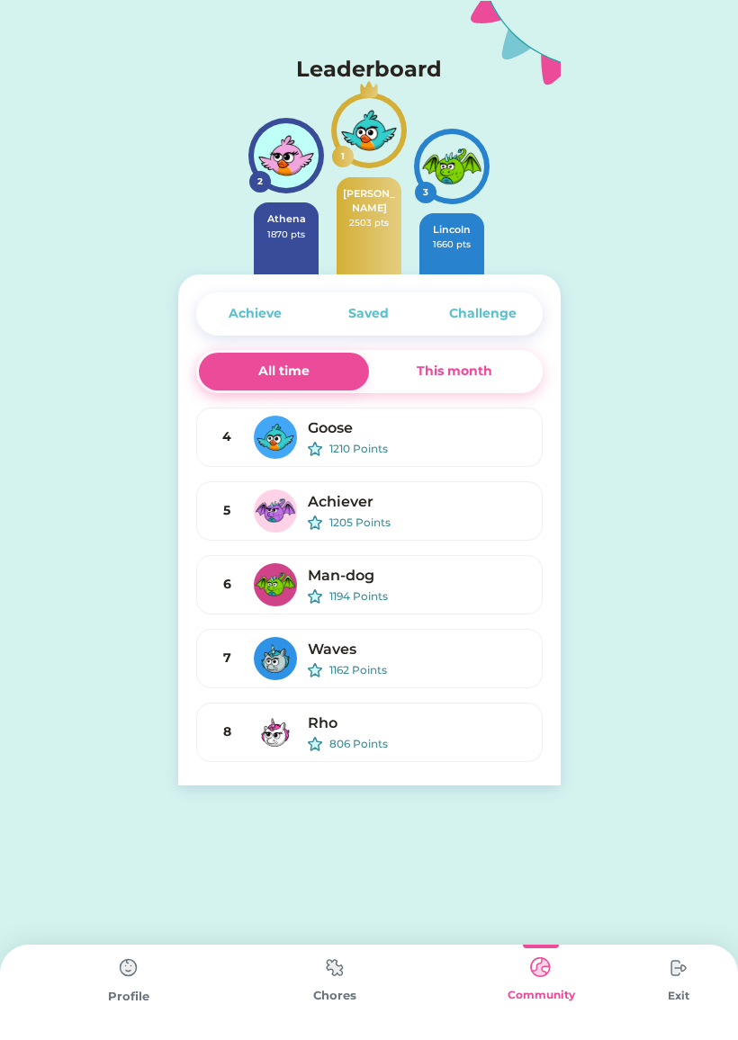
click at [140, 975] on img at bounding box center [129, 968] width 36 height 36
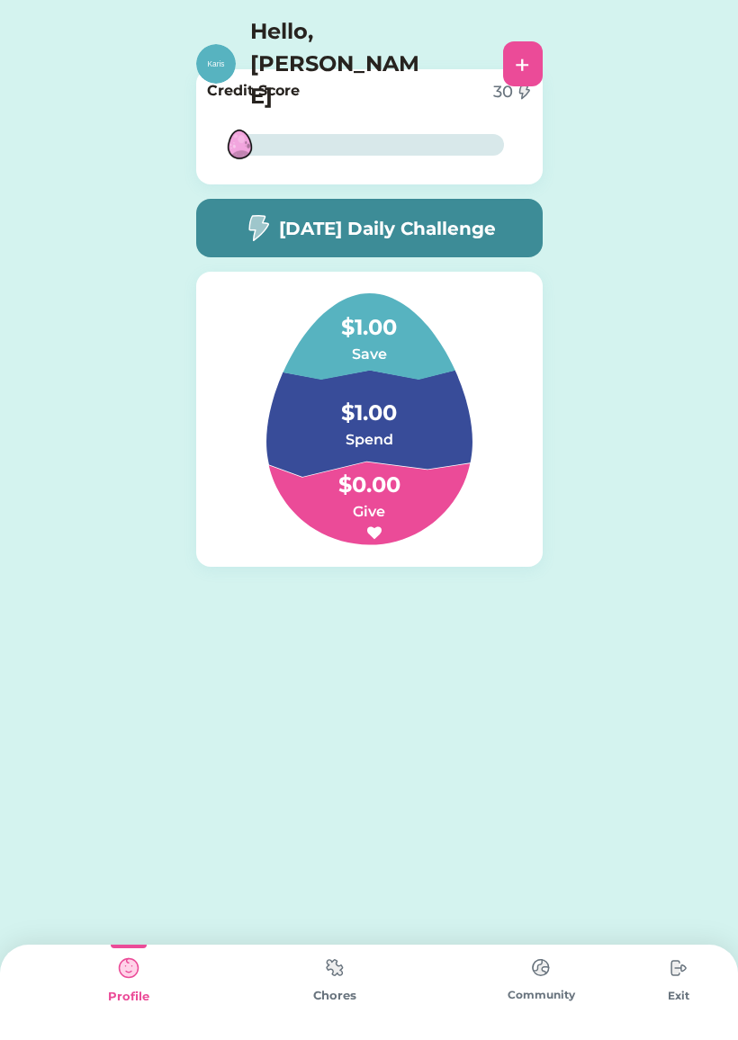
click at [406, 425] on h4 "$1.00" at bounding box center [369, 404] width 180 height 50
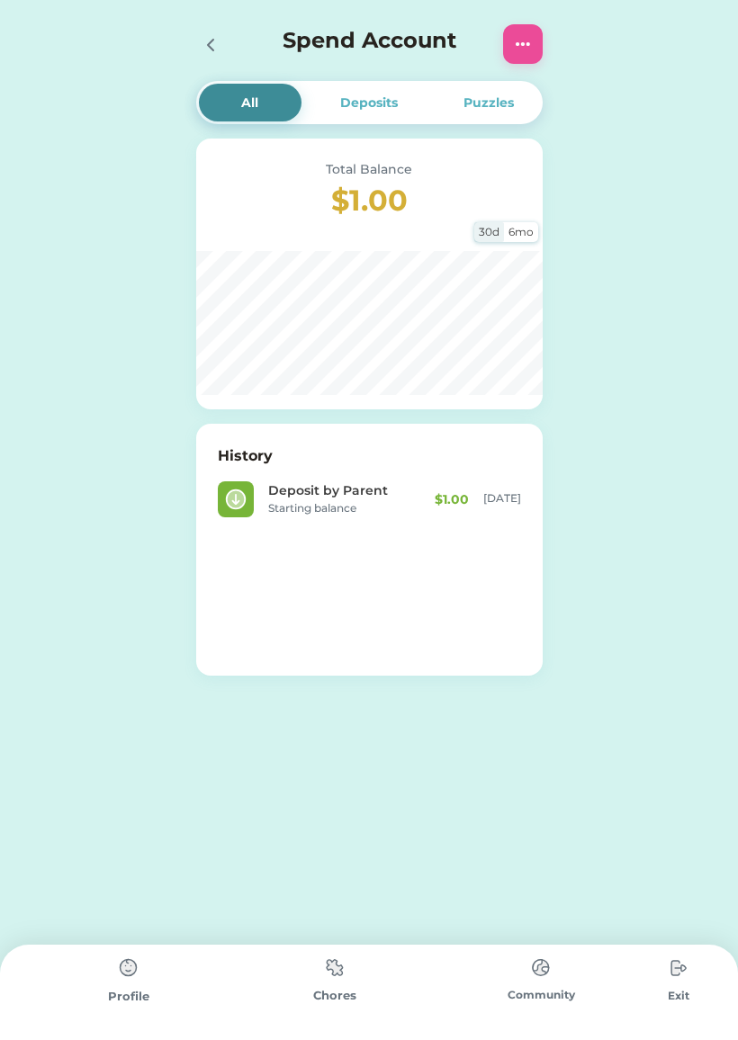
click at [370, 111] on div "Deposits" at bounding box center [369, 103] width 58 height 19
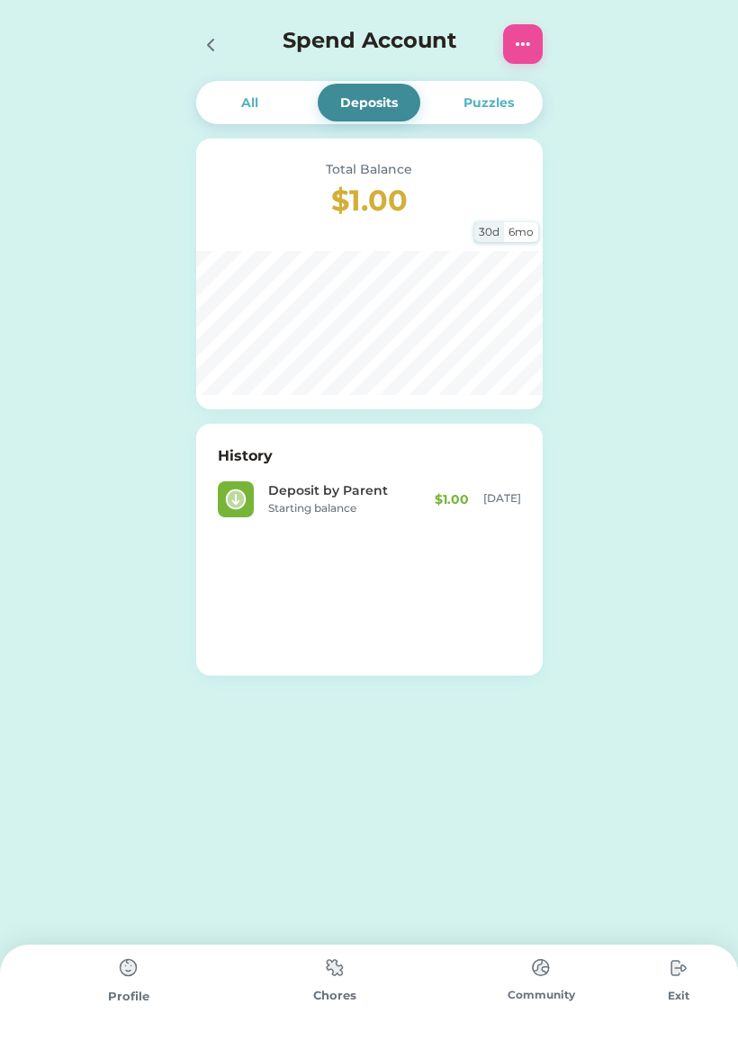
click at [242, 102] on div "All" at bounding box center [249, 103] width 17 height 19
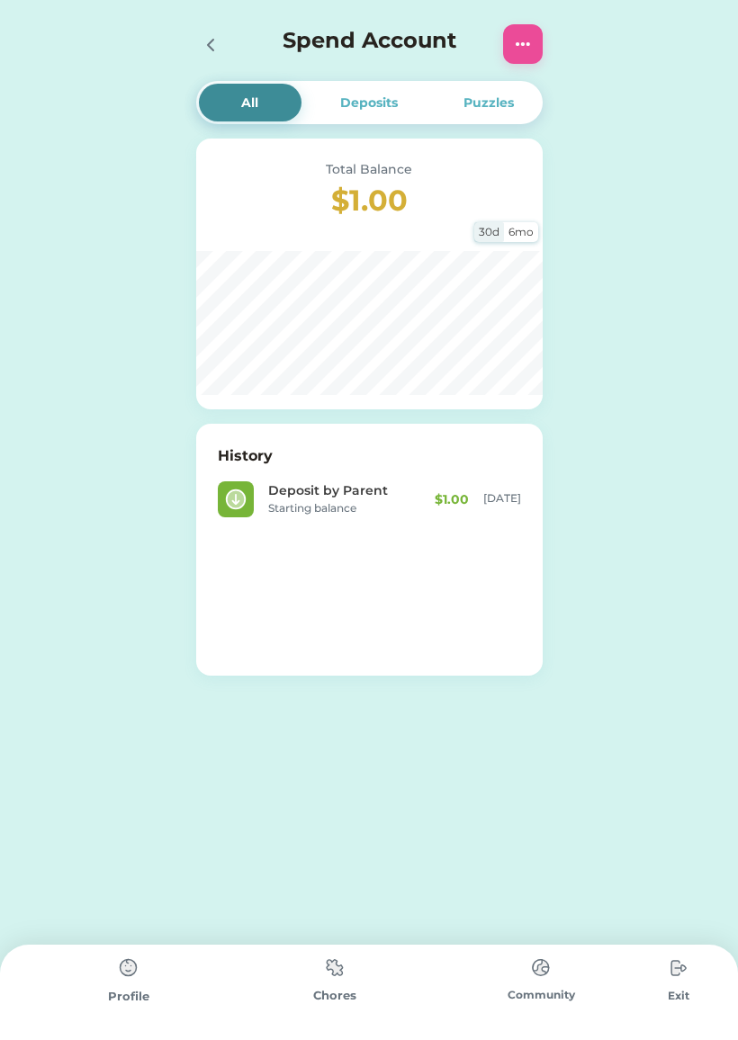
click at [191, 40] on div "Spend Account" at bounding box center [369, 44] width 382 height 58
click at [212, 34] on icon at bounding box center [211, 45] width 22 height 22
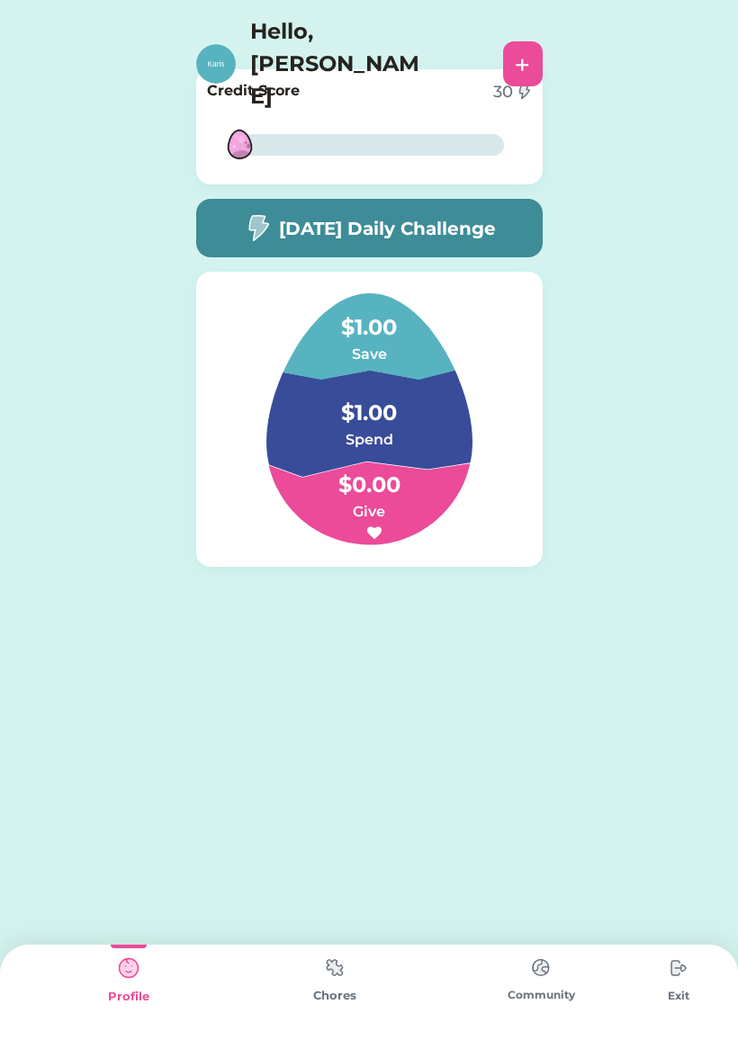
click at [388, 516] on h6 "Give" at bounding box center [369, 512] width 180 height 22
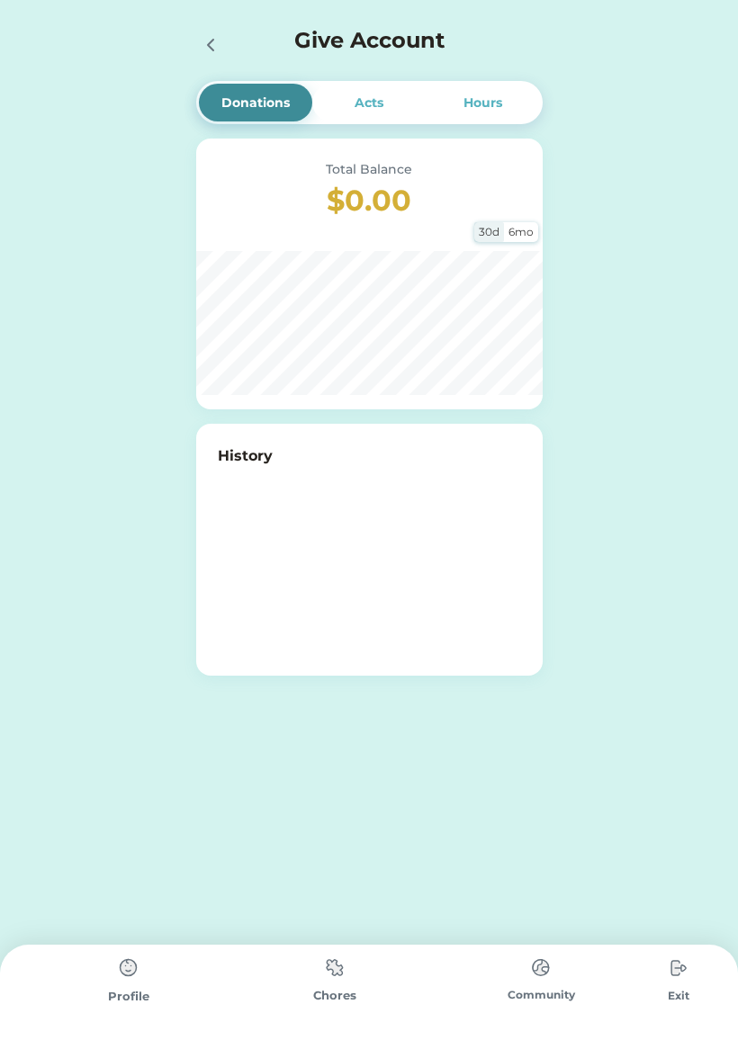
click at [479, 116] on div "Hours" at bounding box center [482, 103] width 113 height 38
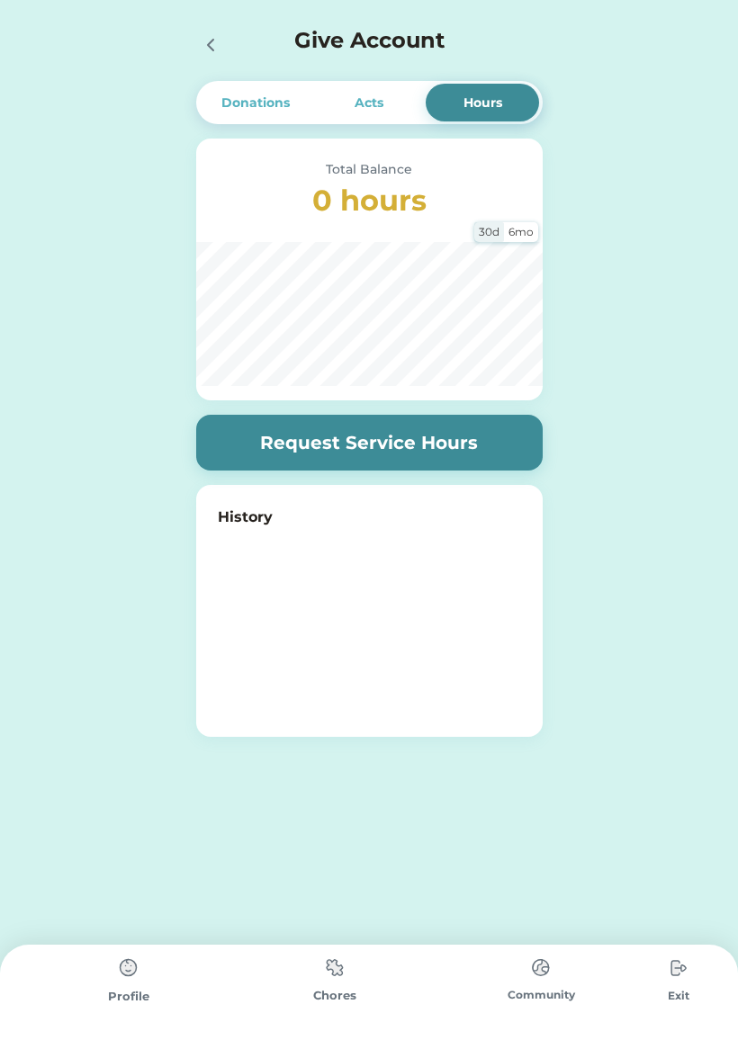
click at [377, 97] on div "Acts" at bounding box center [369, 103] width 29 height 19
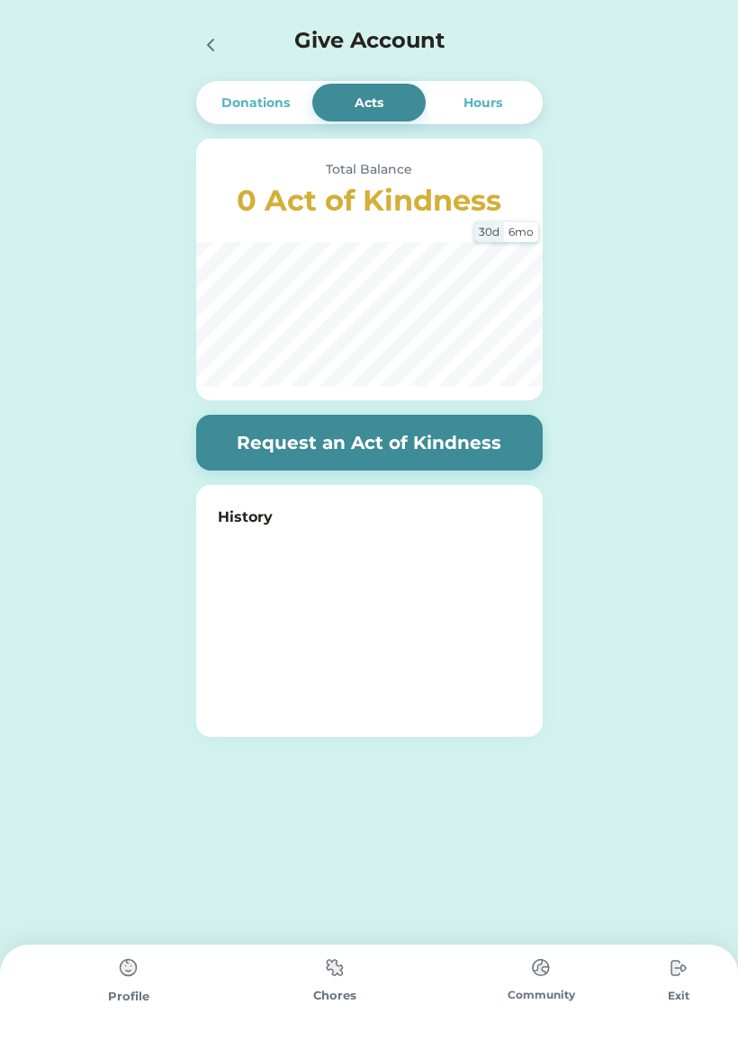
click at [207, 48] on icon at bounding box center [211, 45] width 22 height 22
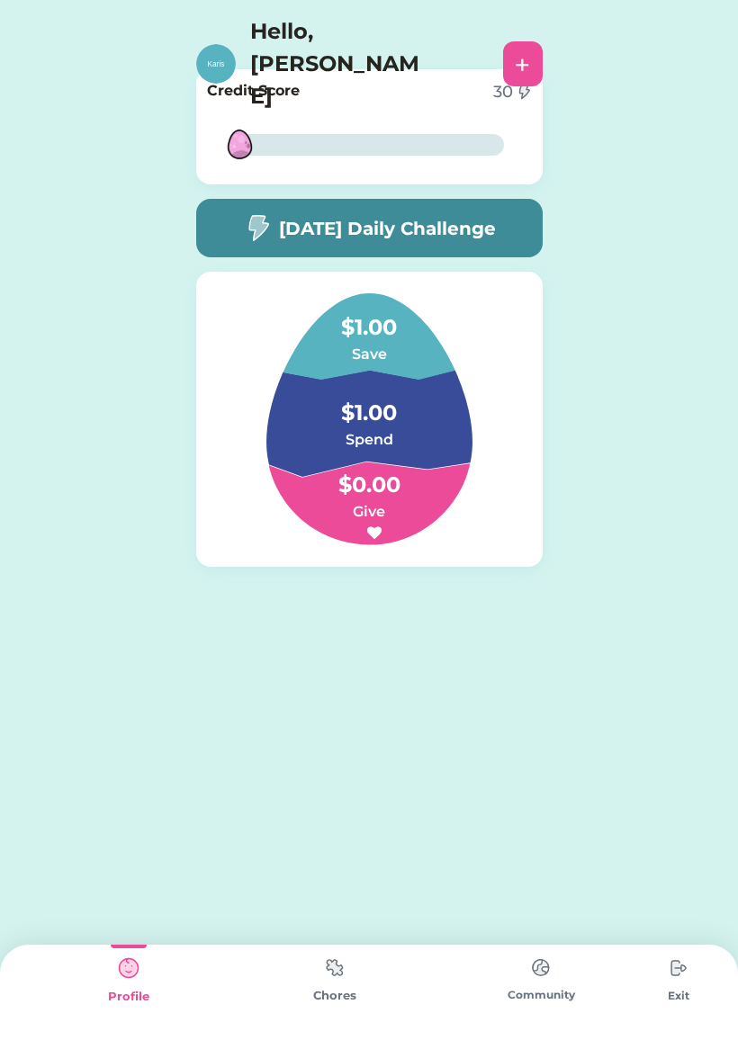
click at [96, 821] on div "Request Money Select Account Community Plus FCU Save Give Spend Request Money A…" at bounding box center [369, 520] width 738 height 1040
click at [345, 346] on h6 "Save" at bounding box center [369, 355] width 180 height 22
